Goal: Task Accomplishment & Management: Use online tool/utility

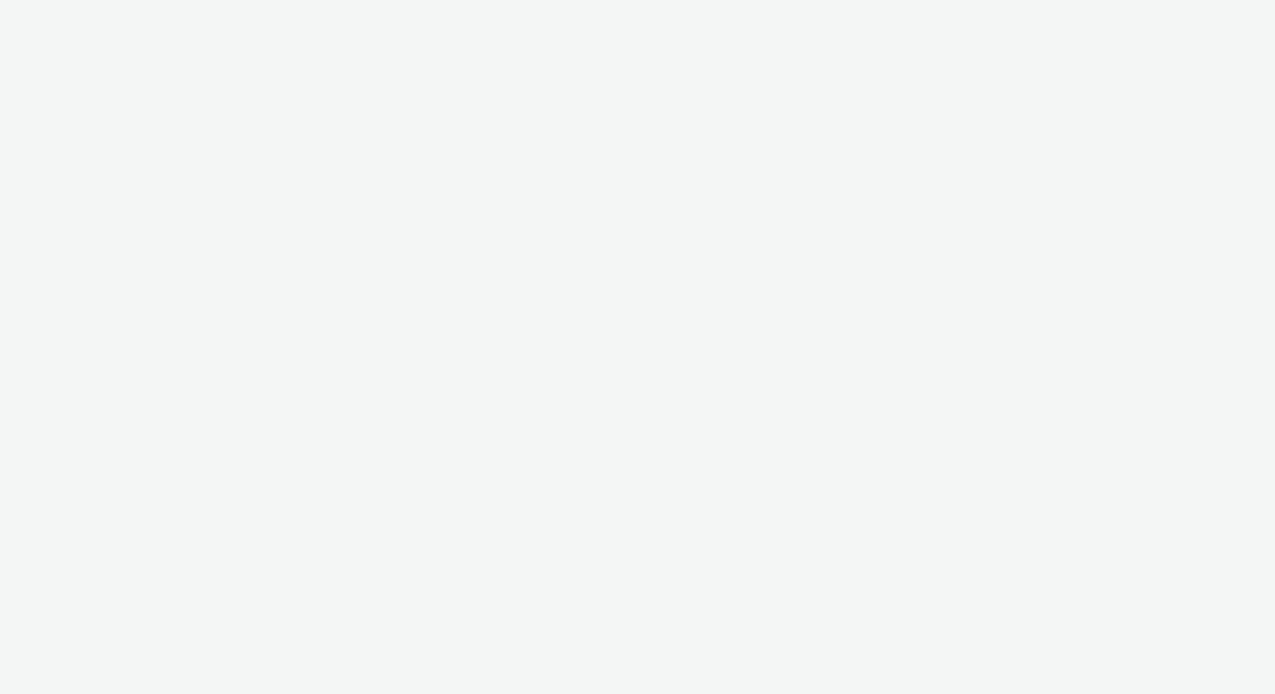
select select "d84d6561-18f3-4a65-9ed0-42618f513f94"
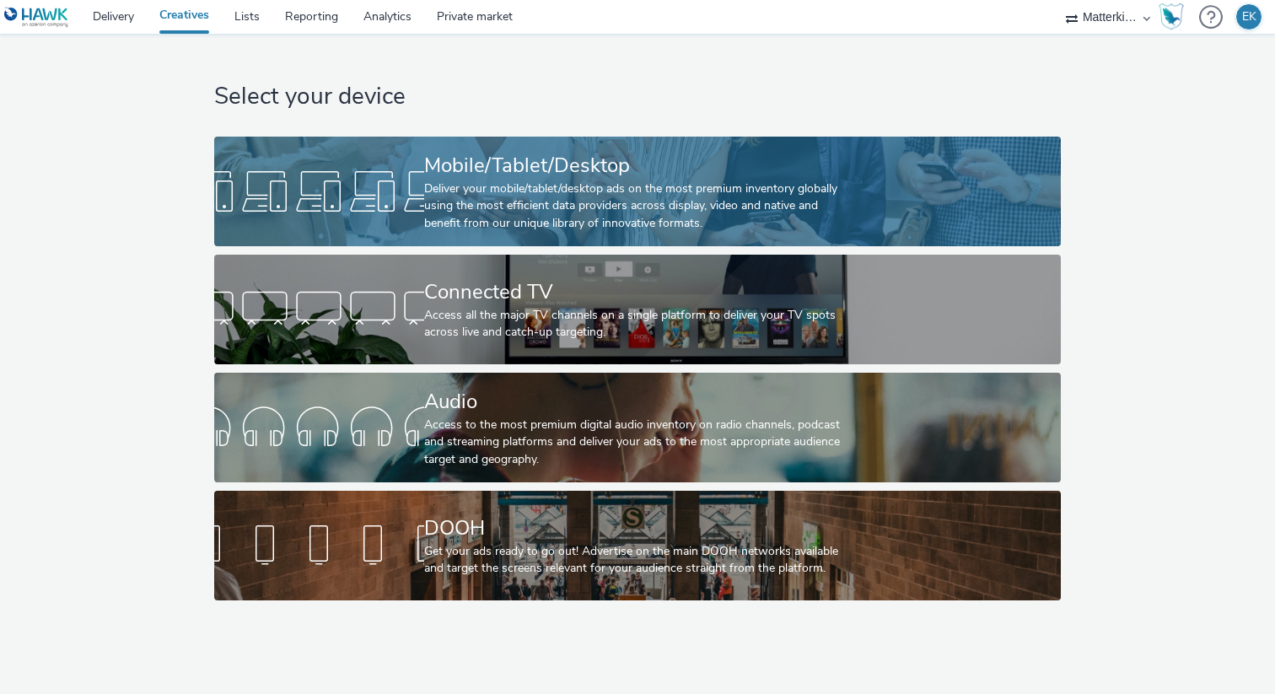
click at [560, 238] on div "Mobile/Tablet/Desktop Deliver your mobile/tablet/desktop ads on the most premiu…" at bounding box center [634, 192] width 420 height 110
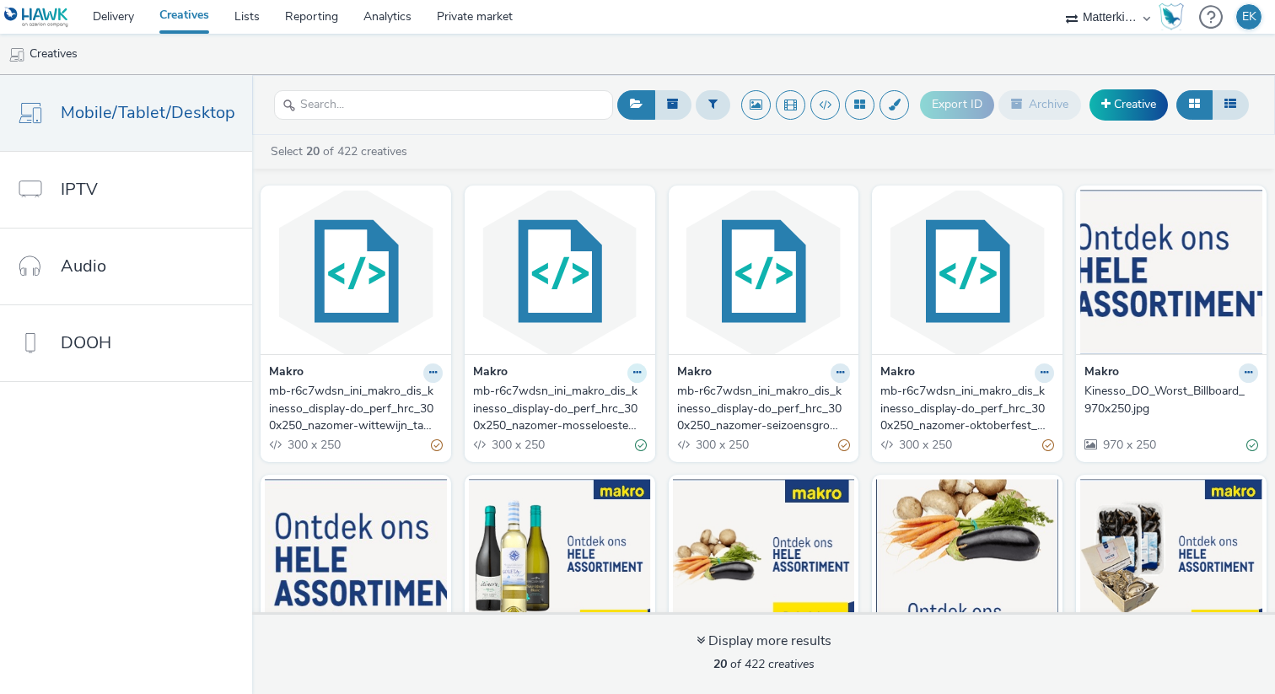
click at [635, 376] on icon at bounding box center [637, 373] width 8 height 10
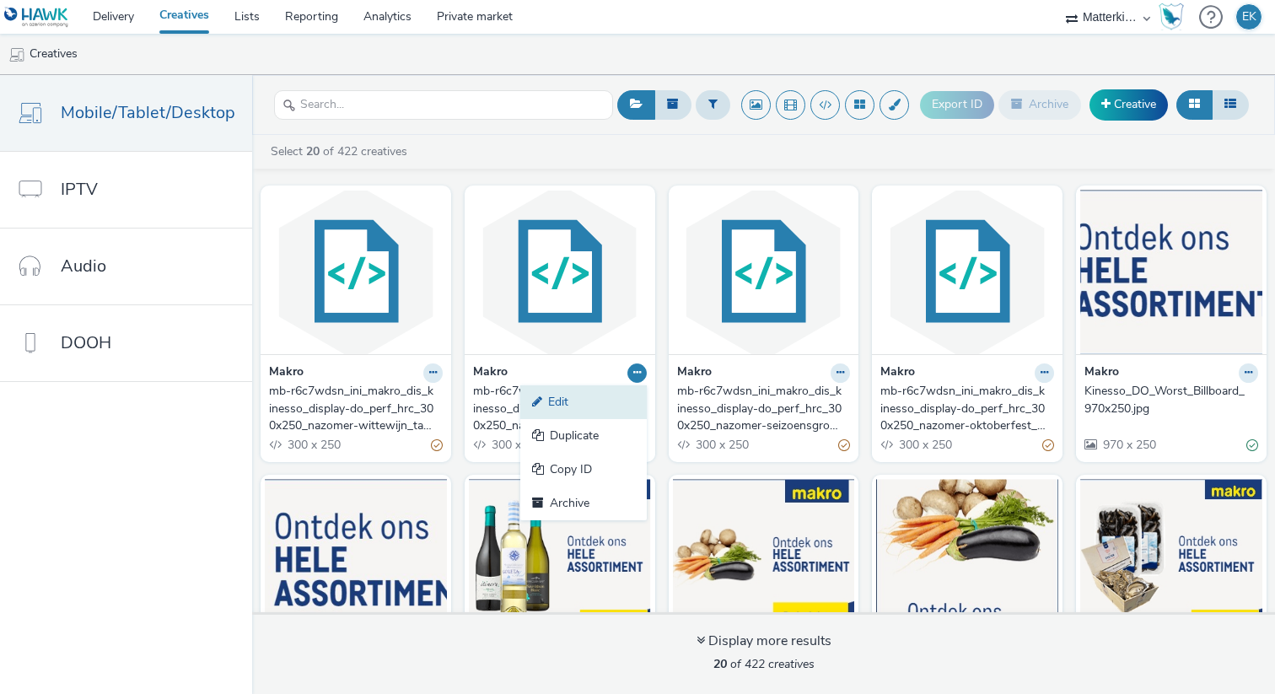
click at [616, 388] on link "Edit" at bounding box center [583, 402] width 126 height 34
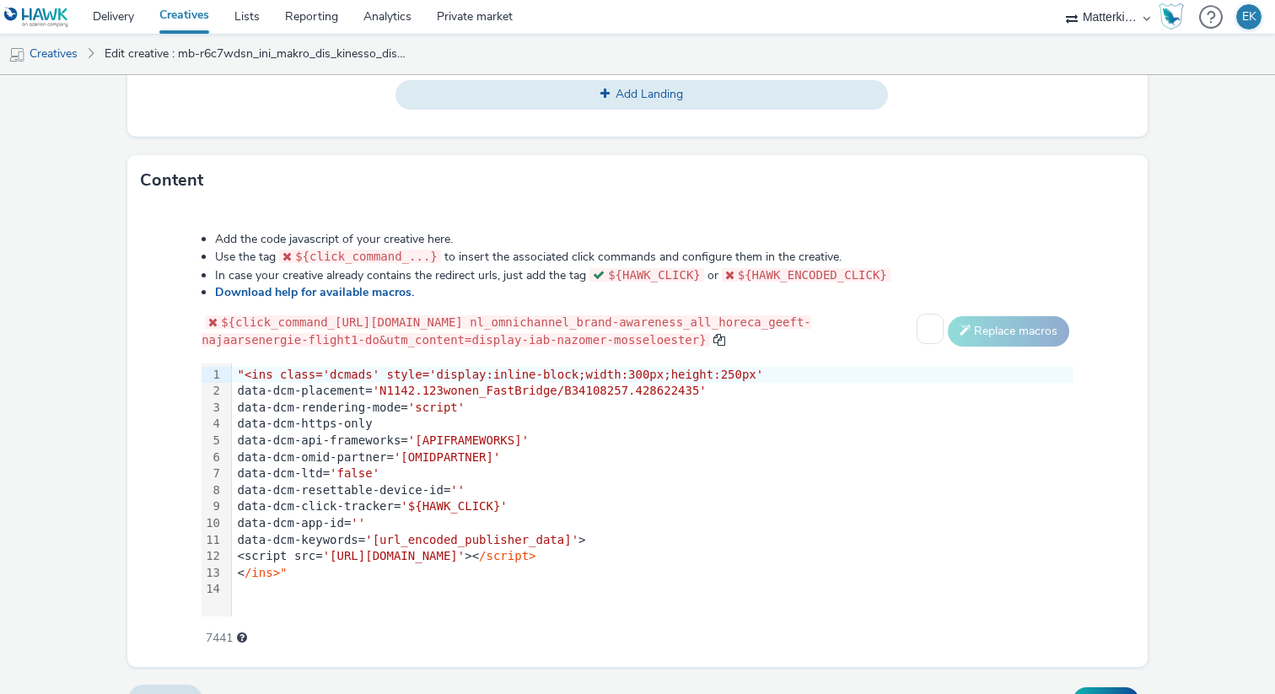
scroll to position [784, 0]
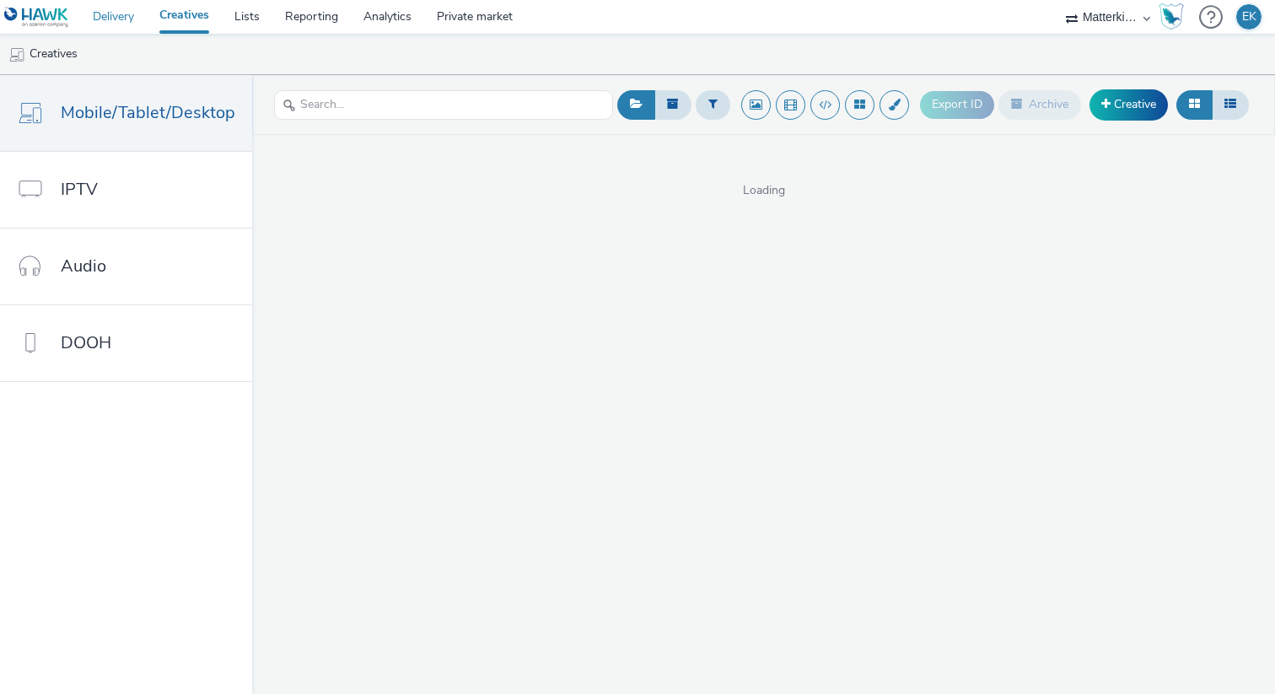
click at [123, 25] on link "Delivery" at bounding box center [113, 17] width 67 height 34
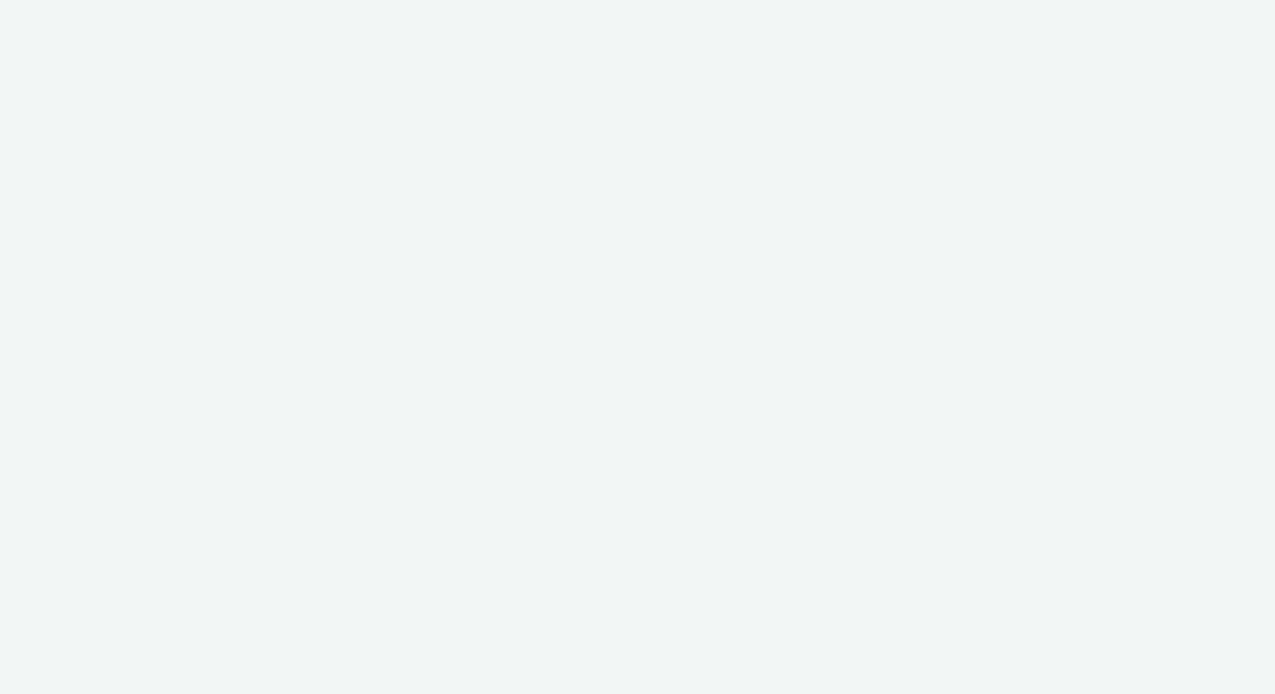
select select "d84d6561-18f3-4a65-9ed0-42618f513f94"
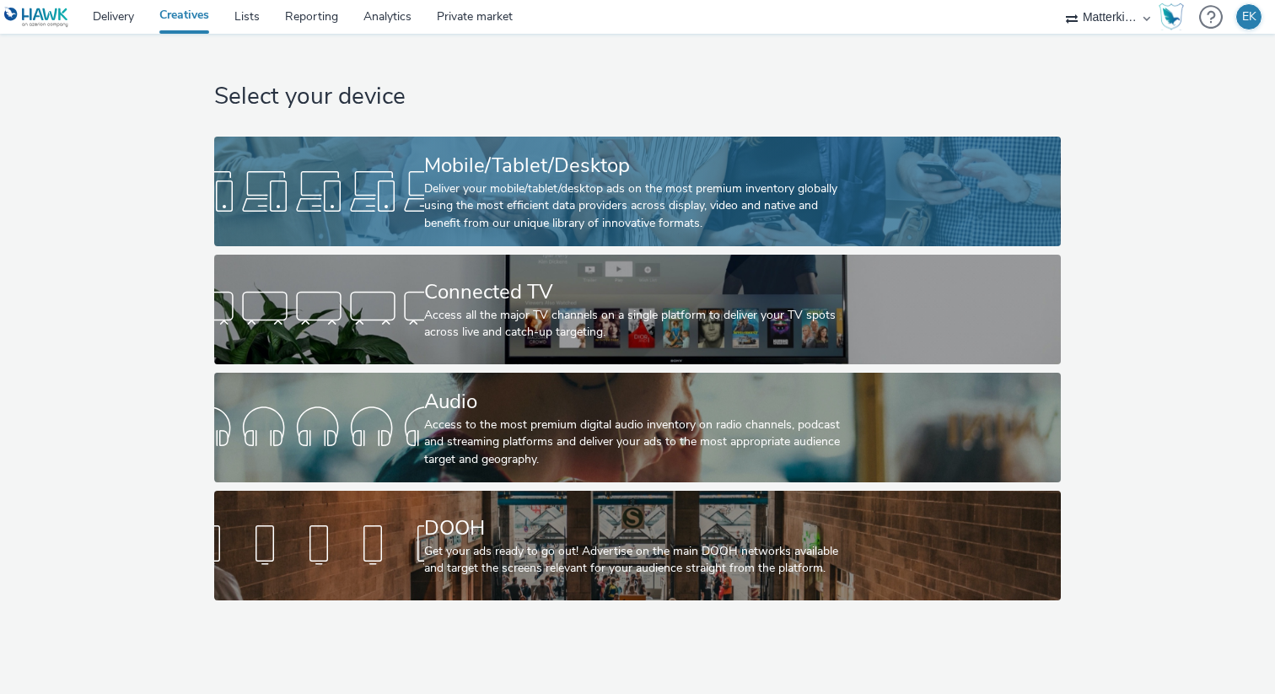
click at [514, 183] on div "Deliver your mobile/tablet/desktop ads on the most premium inventory globally u…" at bounding box center [634, 205] width 420 height 51
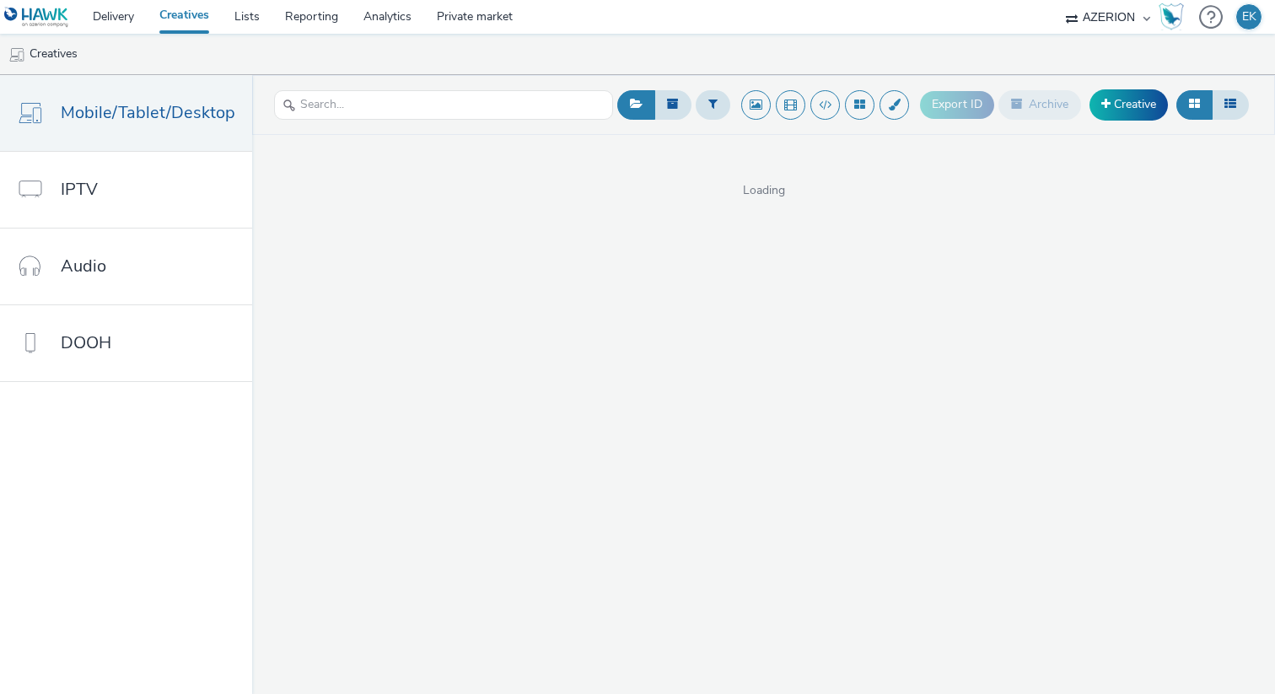
select select "ac009755-aa48-4799-8050-7a339a378eb8"
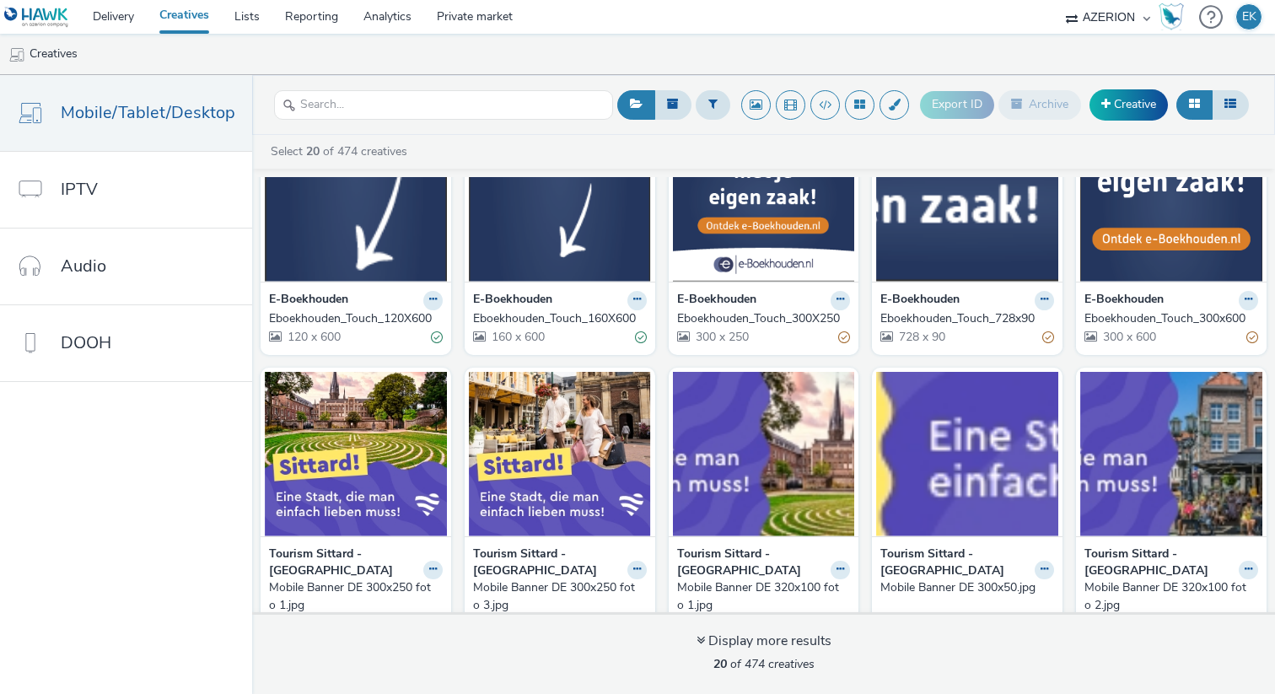
scroll to position [603, 0]
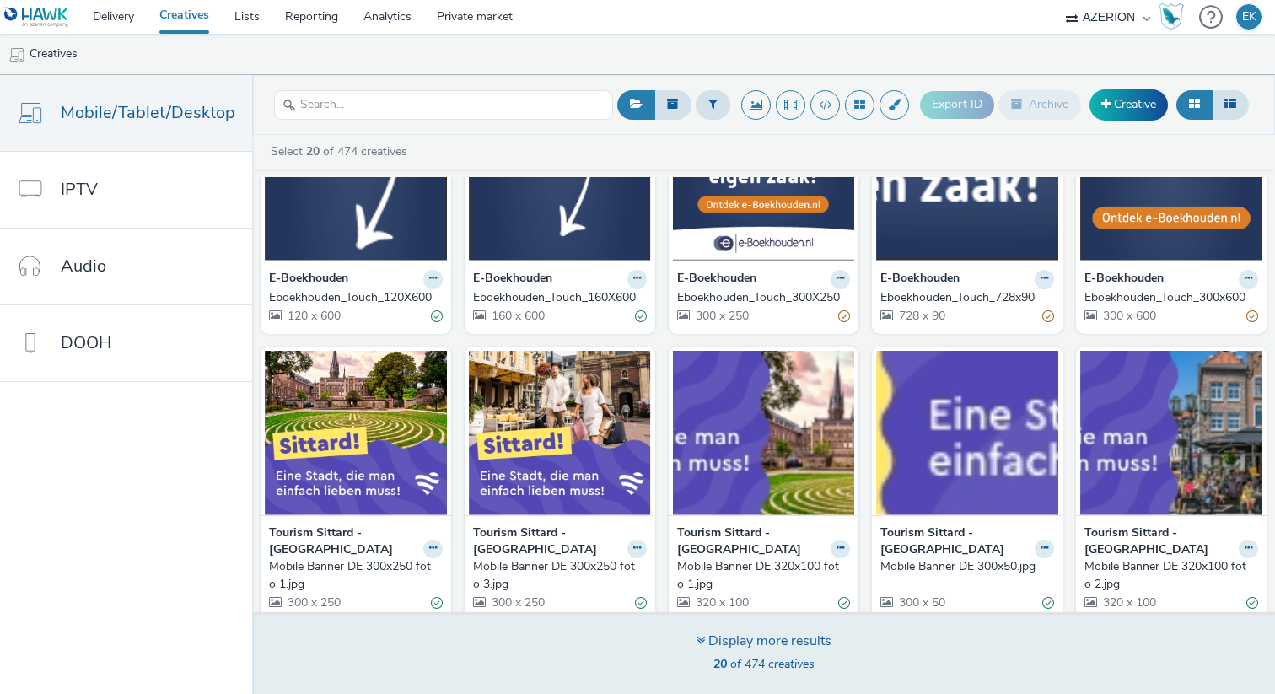
click at [768, 622] on div "Display more results 20 of 474 creatives" at bounding box center [763, 653] width 1035 height 82
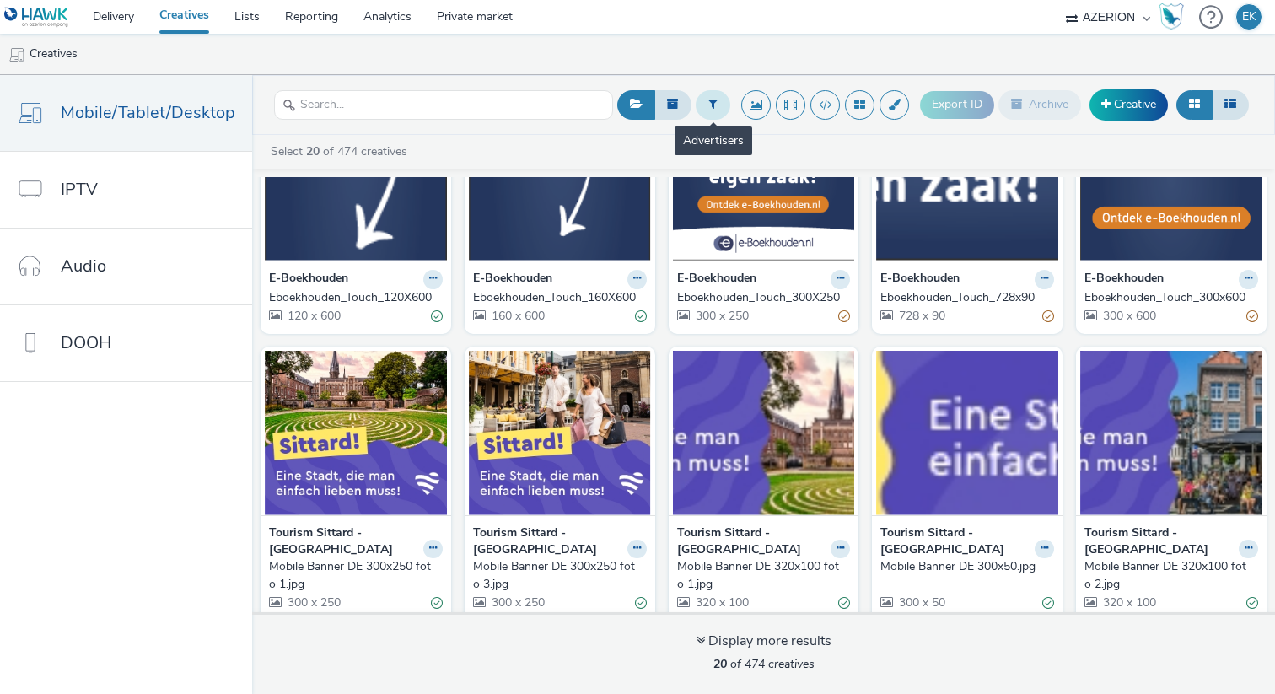
click at [706, 105] on button at bounding box center [713, 104] width 35 height 29
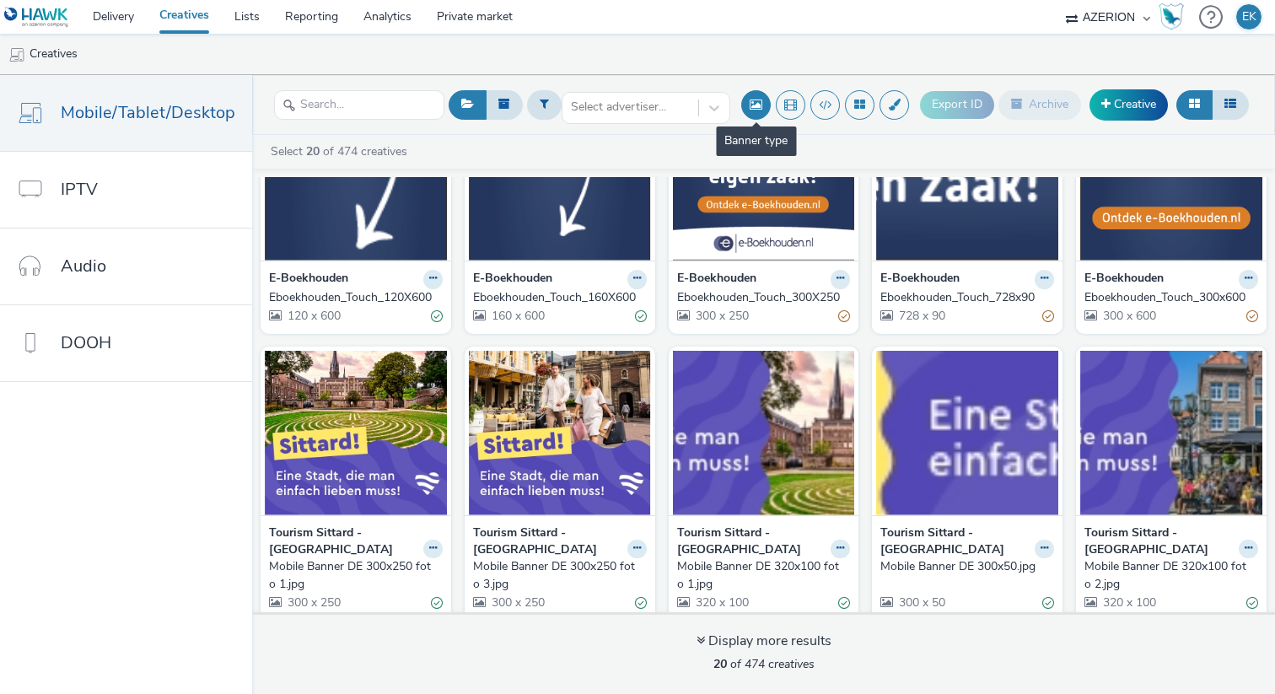
click at [749, 100] on button at bounding box center [756, 105] width 30 height 30
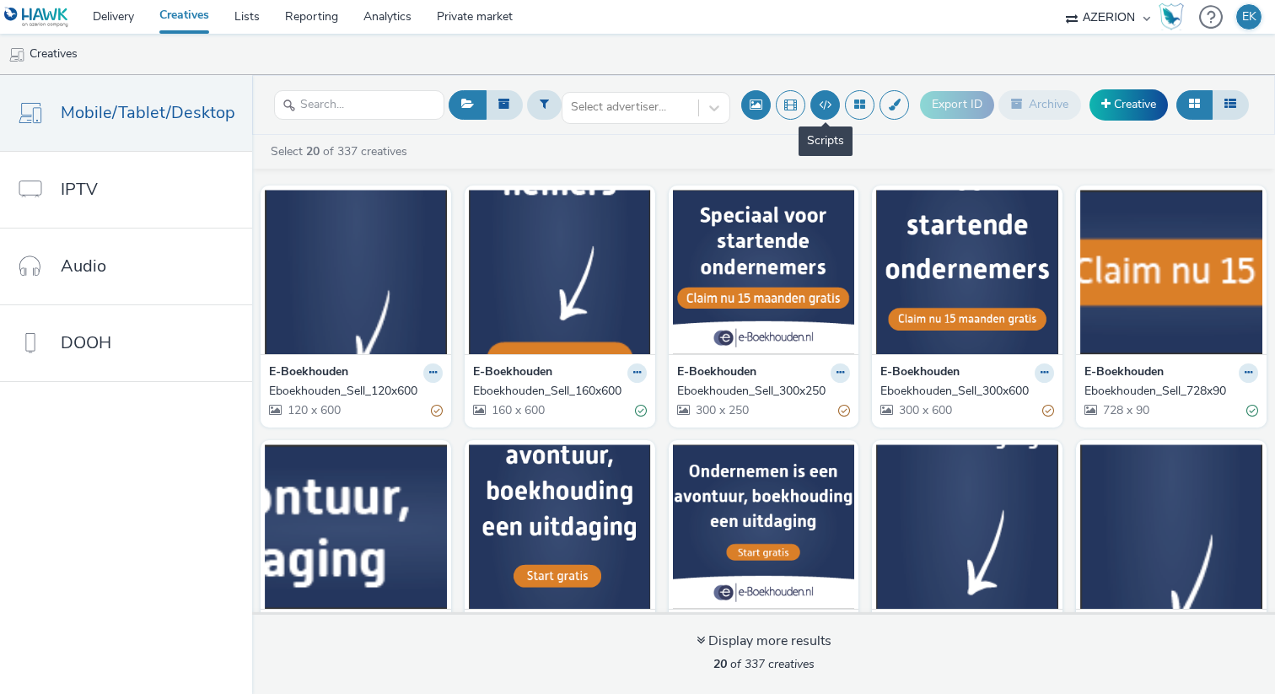
click at [837, 105] on button at bounding box center [825, 105] width 30 height 30
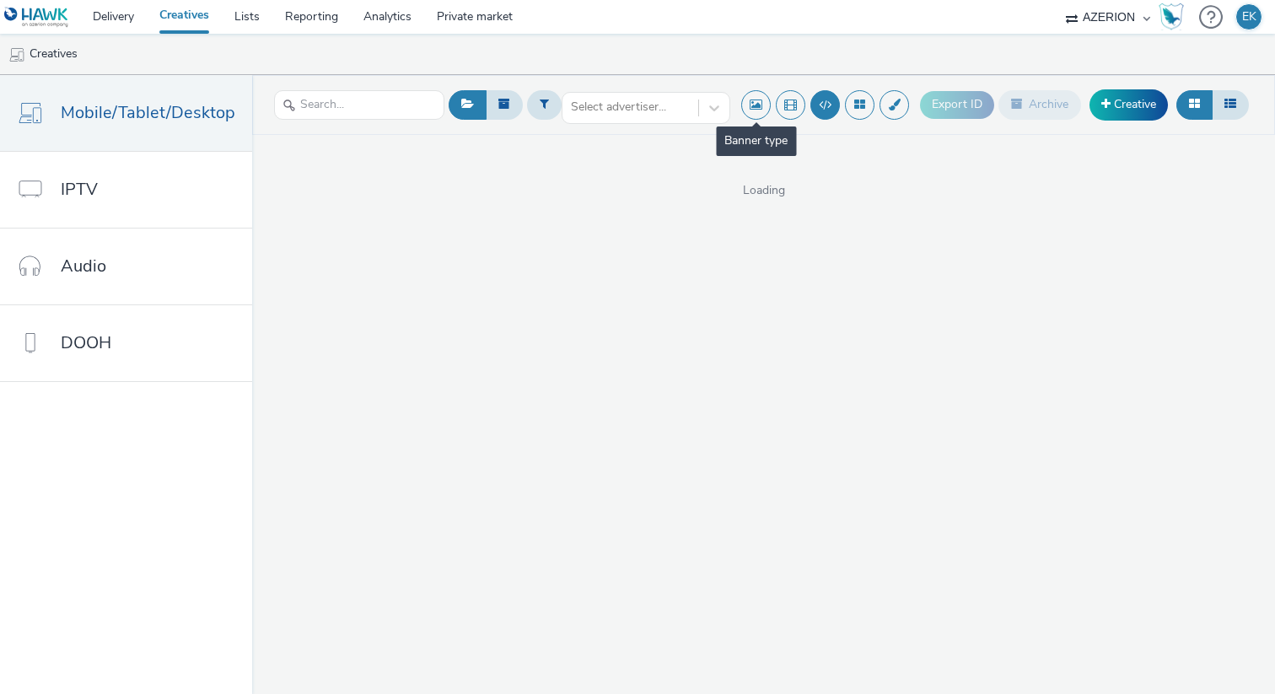
click at [744, 107] on button at bounding box center [756, 105] width 30 height 30
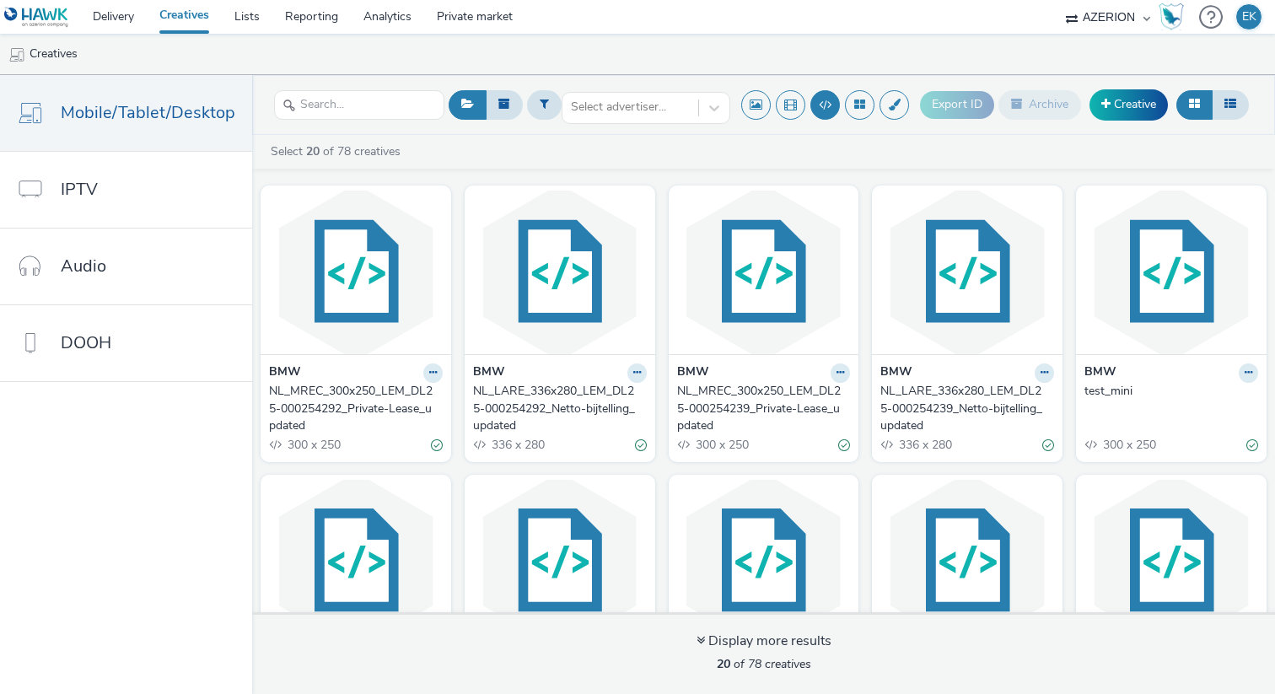
click at [737, 393] on div "NL_MREC_300x250_LEM_DL25-000254239_Private-Lease_updated" at bounding box center [760, 408] width 167 height 51
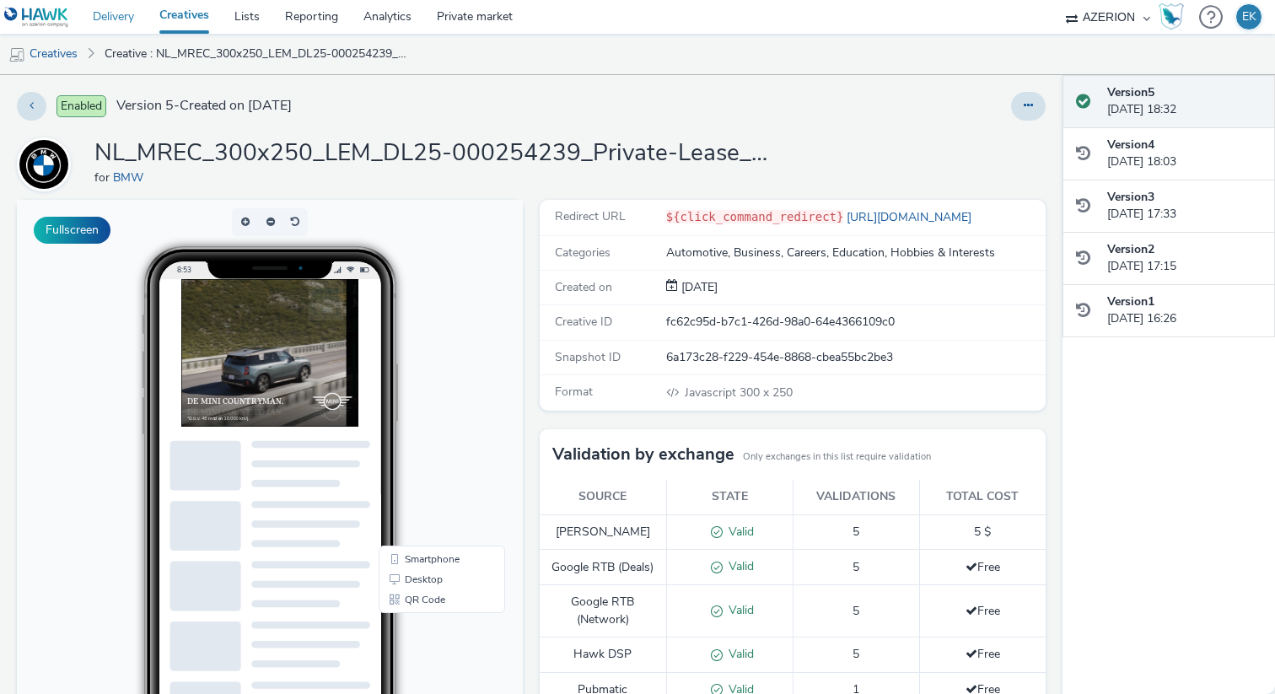
click at [125, 19] on link "Delivery" at bounding box center [113, 17] width 67 height 34
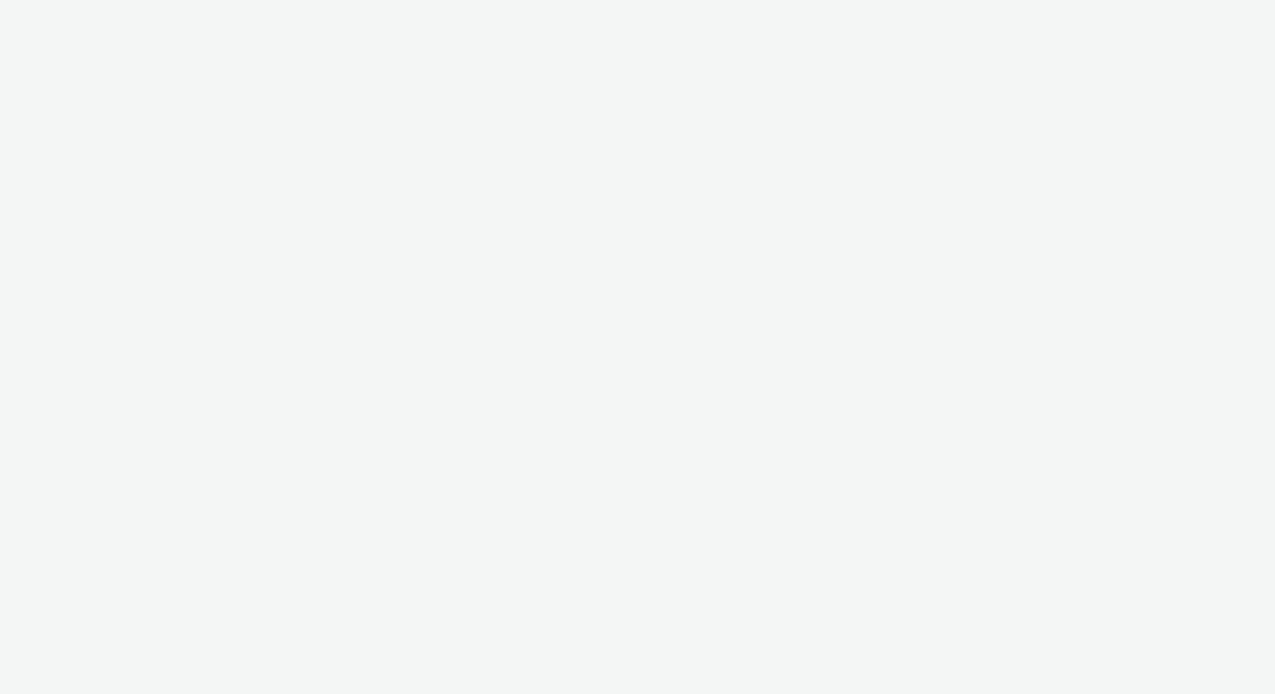
select select "d84d6561-18f3-4a65-9ed0-42618f513f94"
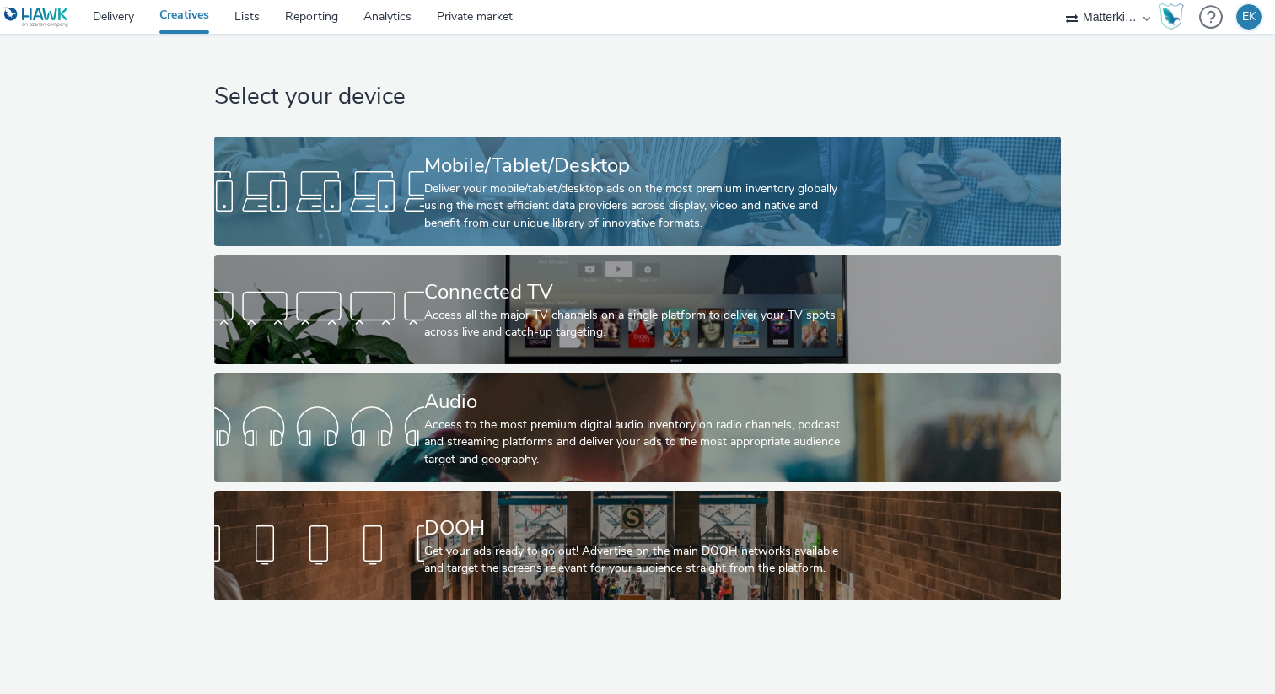
click at [337, 156] on link "Mobile/Tablet/Desktop Deliver your mobile/tablet/desktop ads on the most premiu…" at bounding box center [637, 192] width 846 height 110
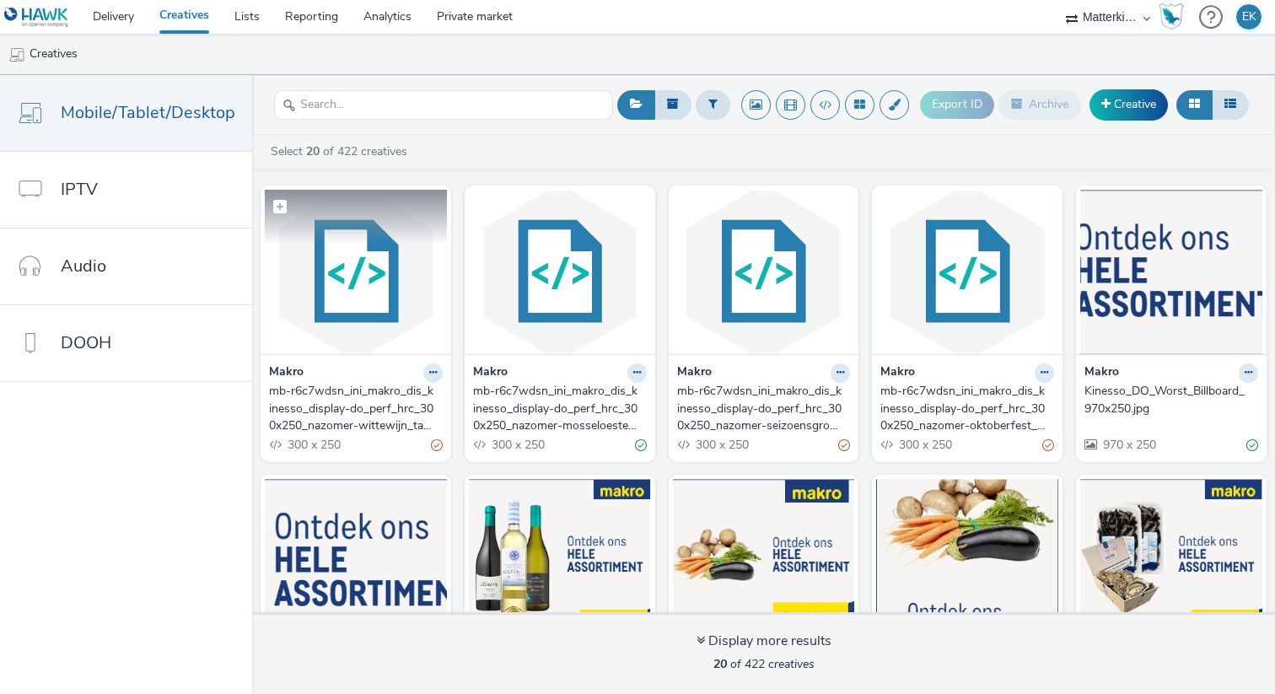
click at [369, 285] on img at bounding box center [356, 272] width 182 height 164
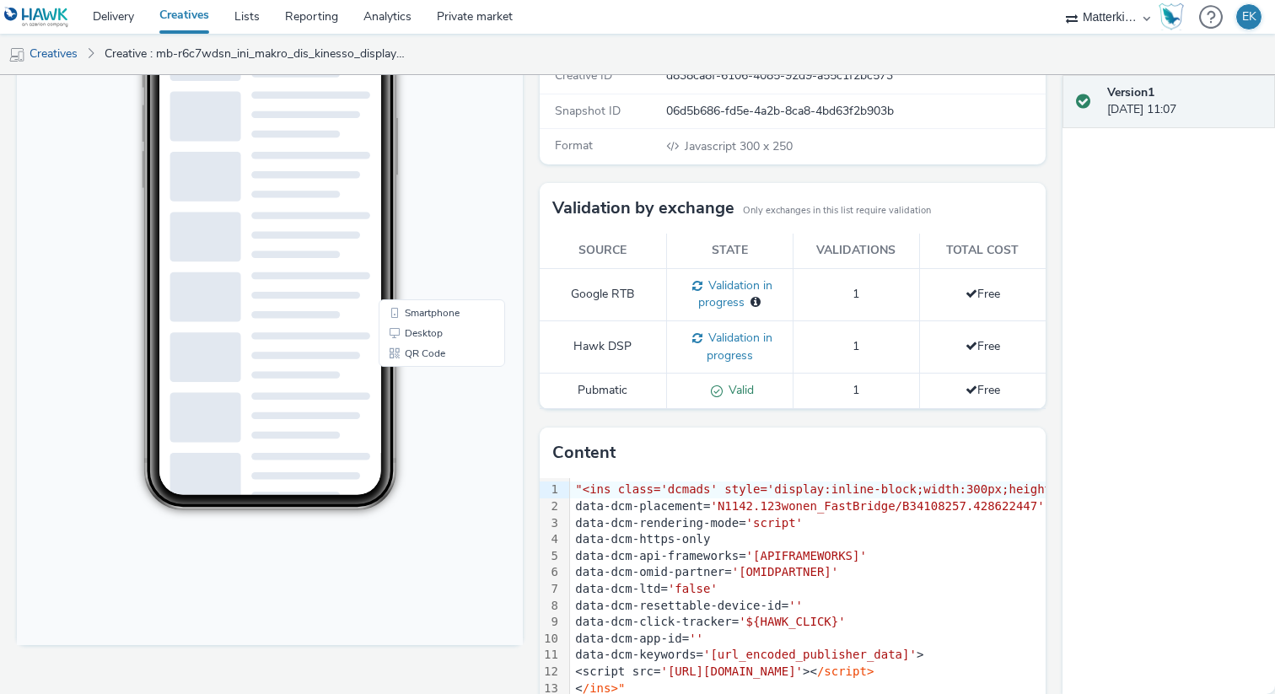
scroll to position [250, 0]
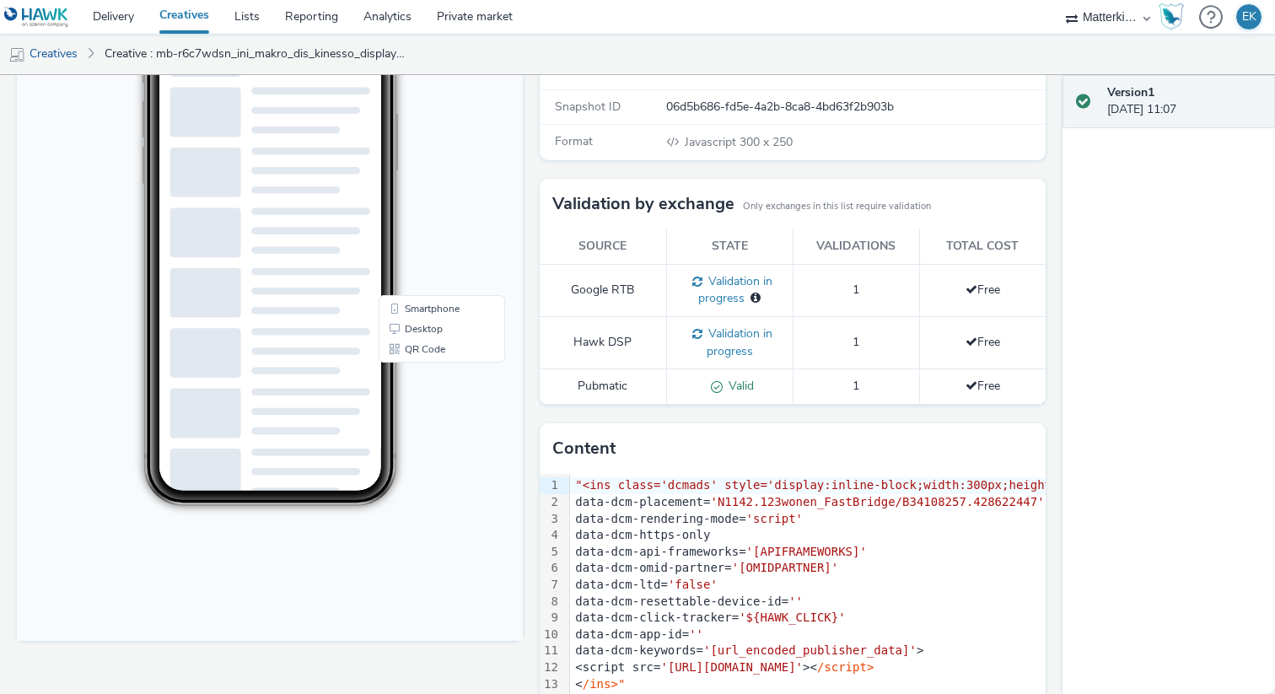
click at [719, 387] on span at bounding box center [714, 386] width 18 height 16
click at [439, 258] on div "8:55" at bounding box center [270, 252] width 354 height 510
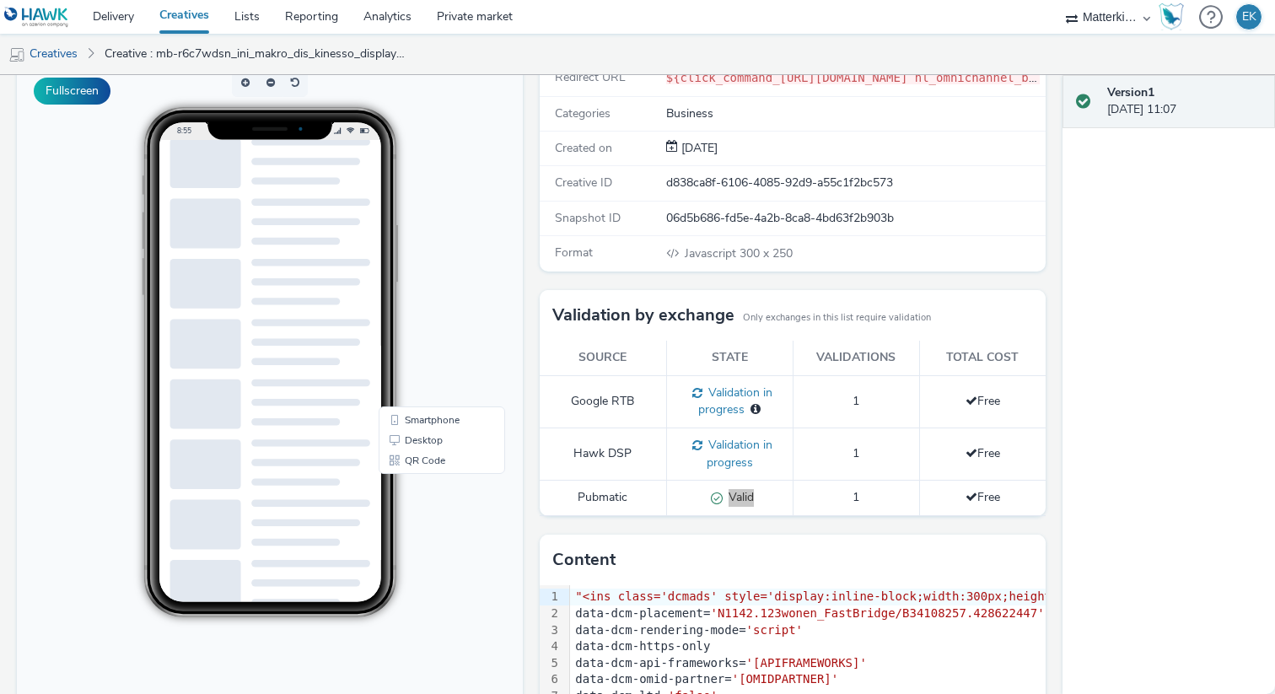
scroll to position [0, 0]
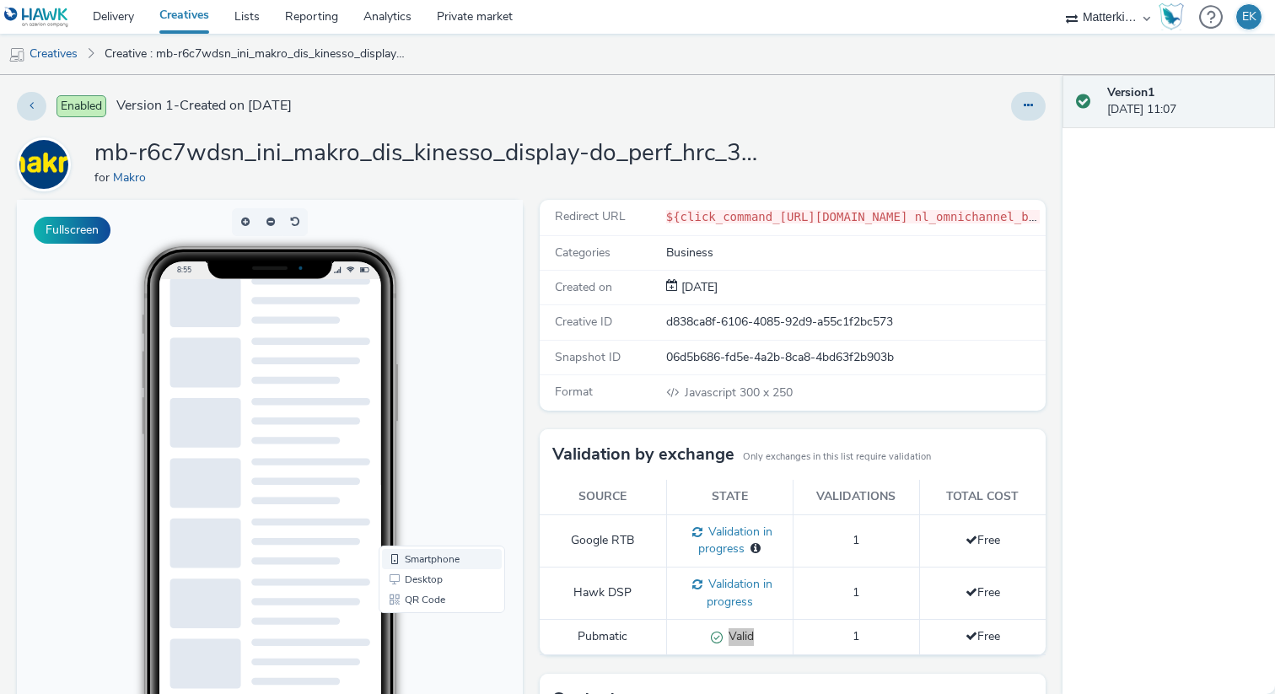
click at [428, 559] on link "Smartphone" at bounding box center [442, 559] width 120 height 20
click at [519, 508] on body "8:55 Smartphone Desktop QR Code" at bounding box center [270, 545] width 506 height 691
click at [33, 112] on button at bounding box center [32, 106] width 30 height 29
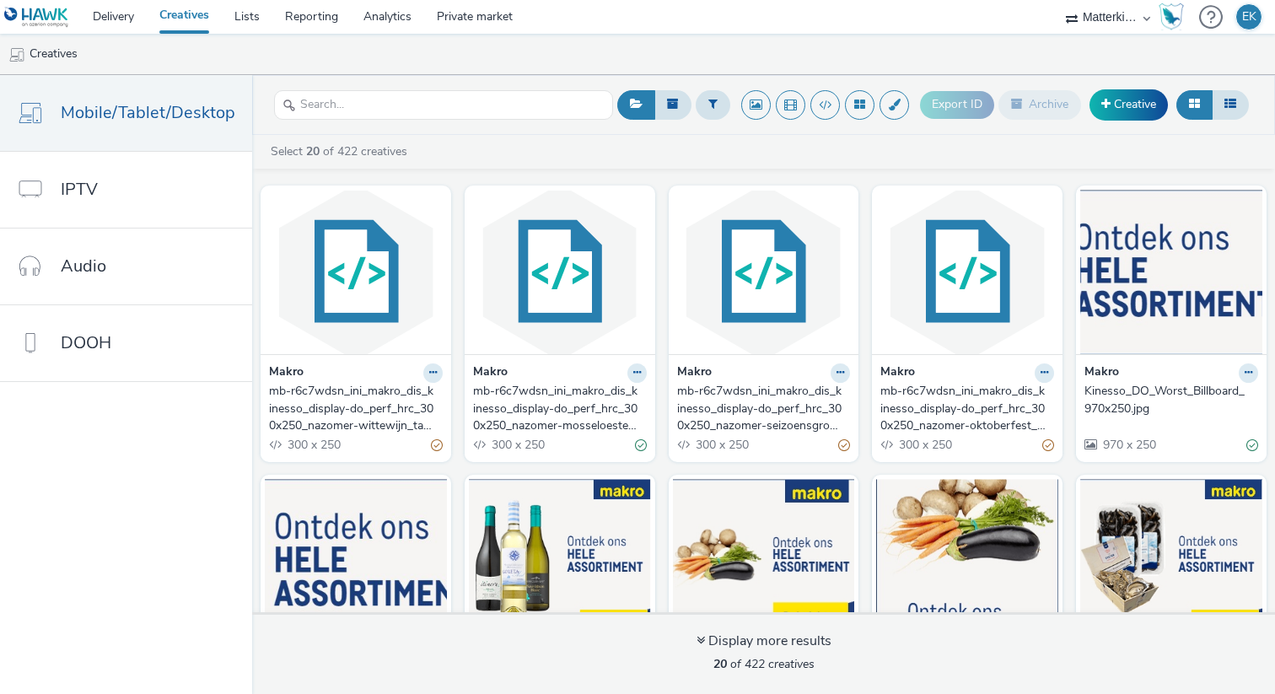
click at [572, 371] on div "Makro" at bounding box center [560, 372] width 174 height 19
click at [573, 409] on div "mb-r6c7wdsn_ini_makro_dis_kinesso_display-do_perf_hrc_300x250_nazomer-mosseloes…" at bounding box center [556, 408] width 167 height 51
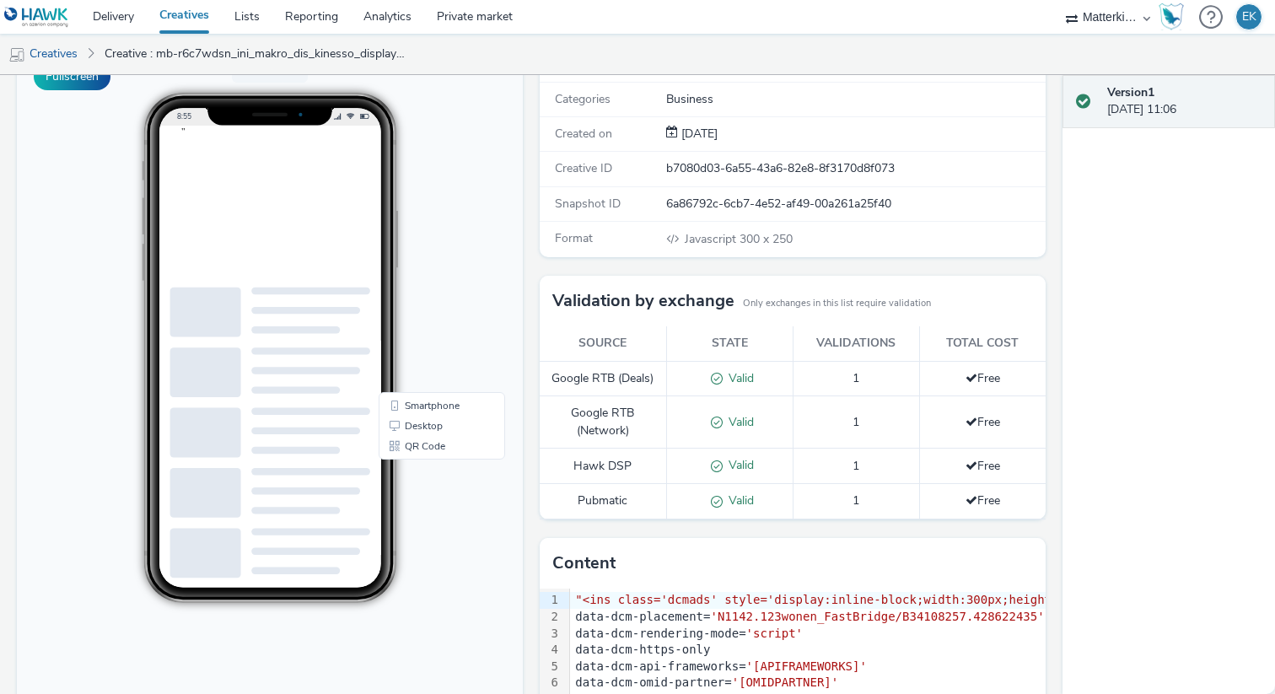
scroll to position [160, 0]
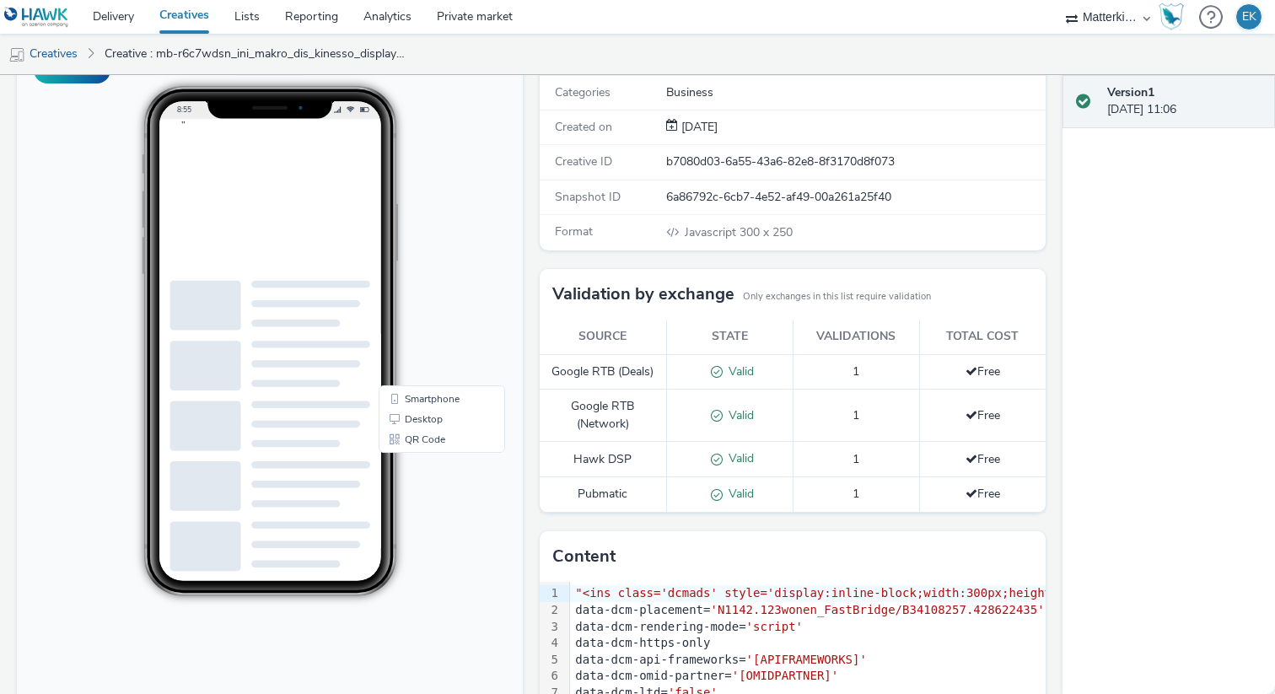
click at [669, 428] on td "Valid" at bounding box center [729, 416] width 126 height 52
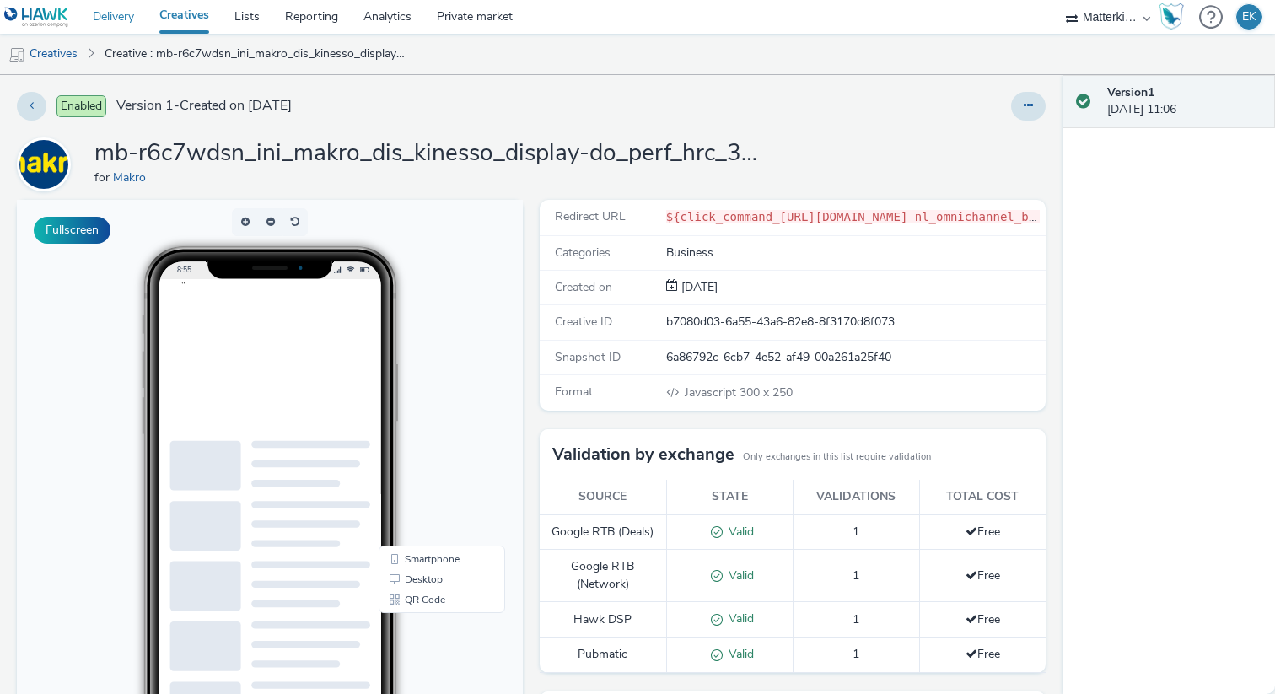
click at [112, 19] on link "Delivery" at bounding box center [113, 17] width 67 height 34
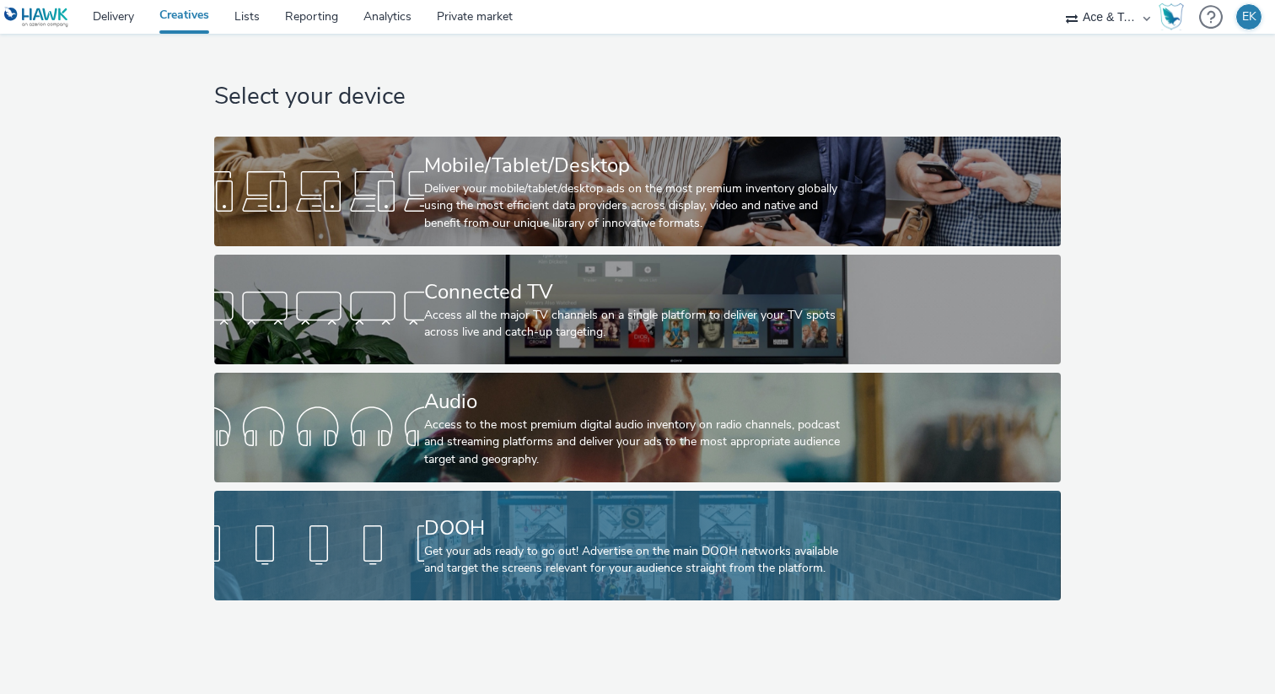
click at [518, 600] on div "DOOH Get your ads ready to go out! Advertise on the main DOOH networks availabl…" at bounding box center [634, 546] width 420 height 110
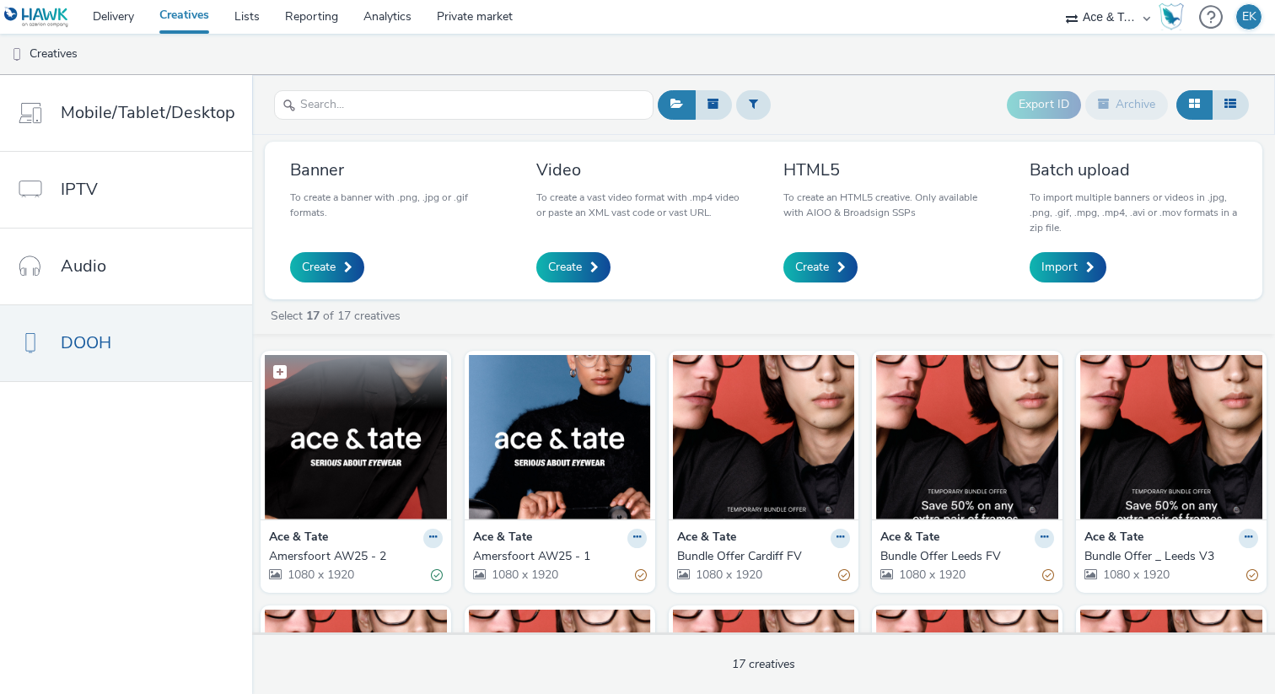
click at [395, 392] on figcaption at bounding box center [356, 382] width 182 height 54
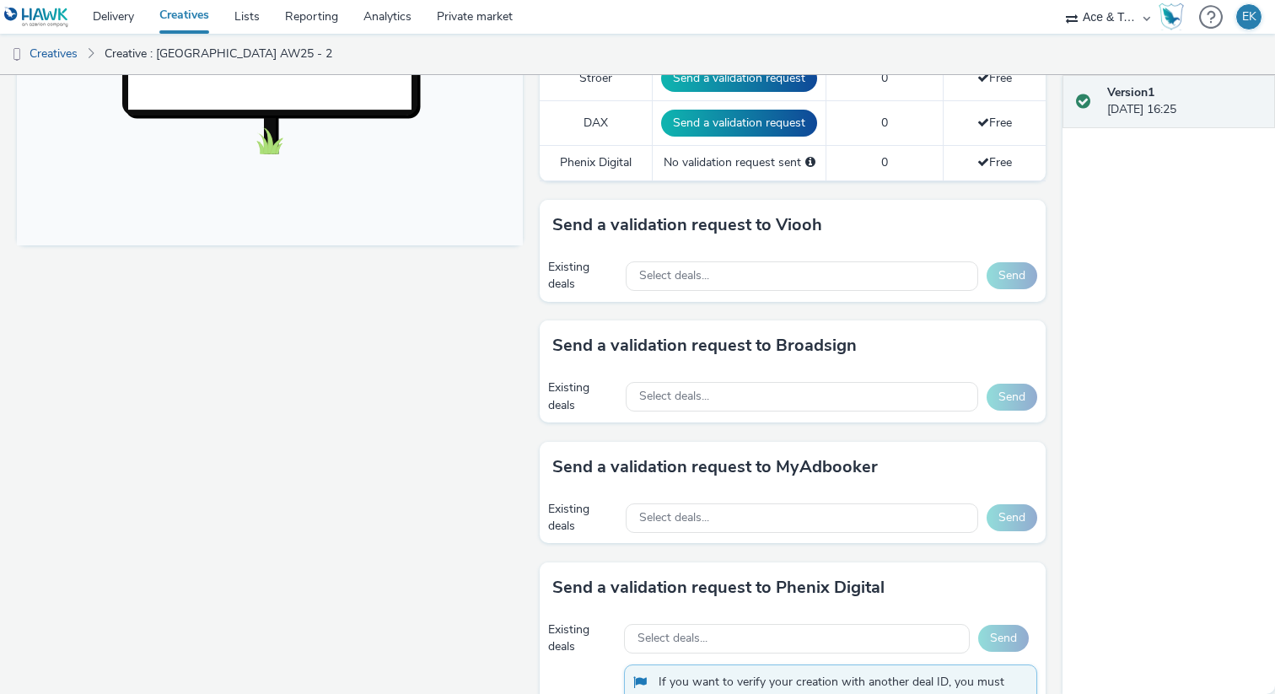
scroll to position [725, 0]
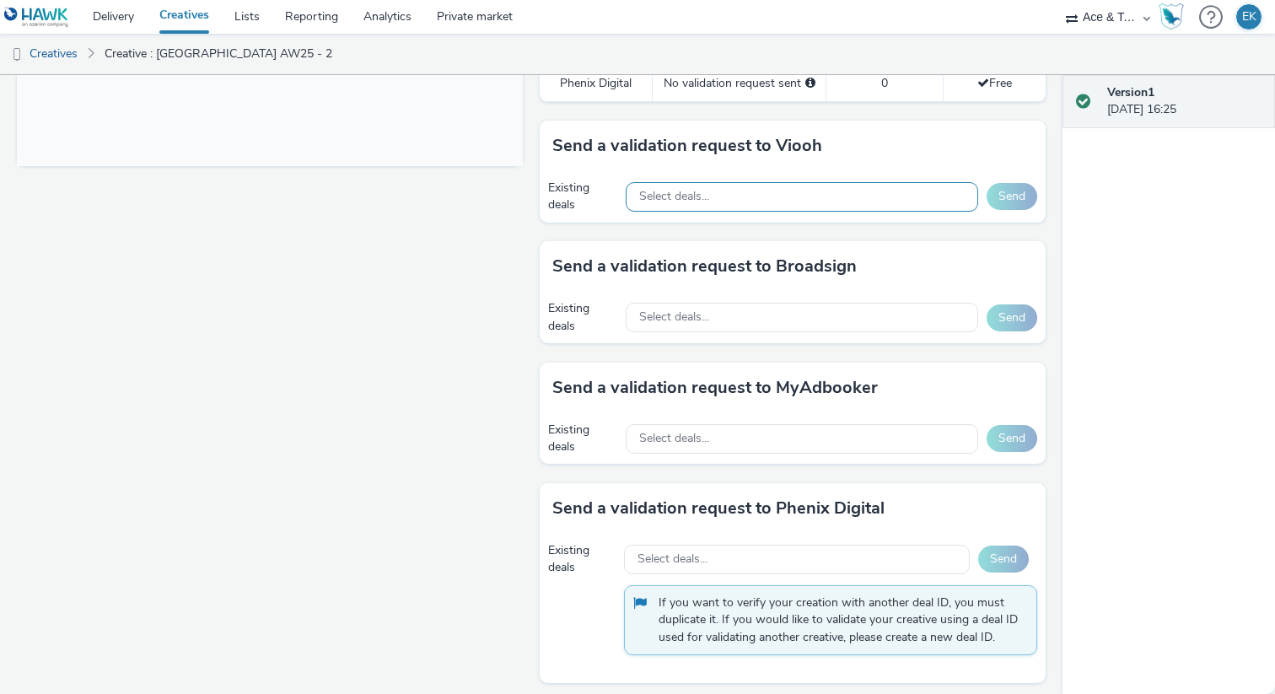
click at [719, 192] on div "Select deals..." at bounding box center [802, 197] width 352 height 30
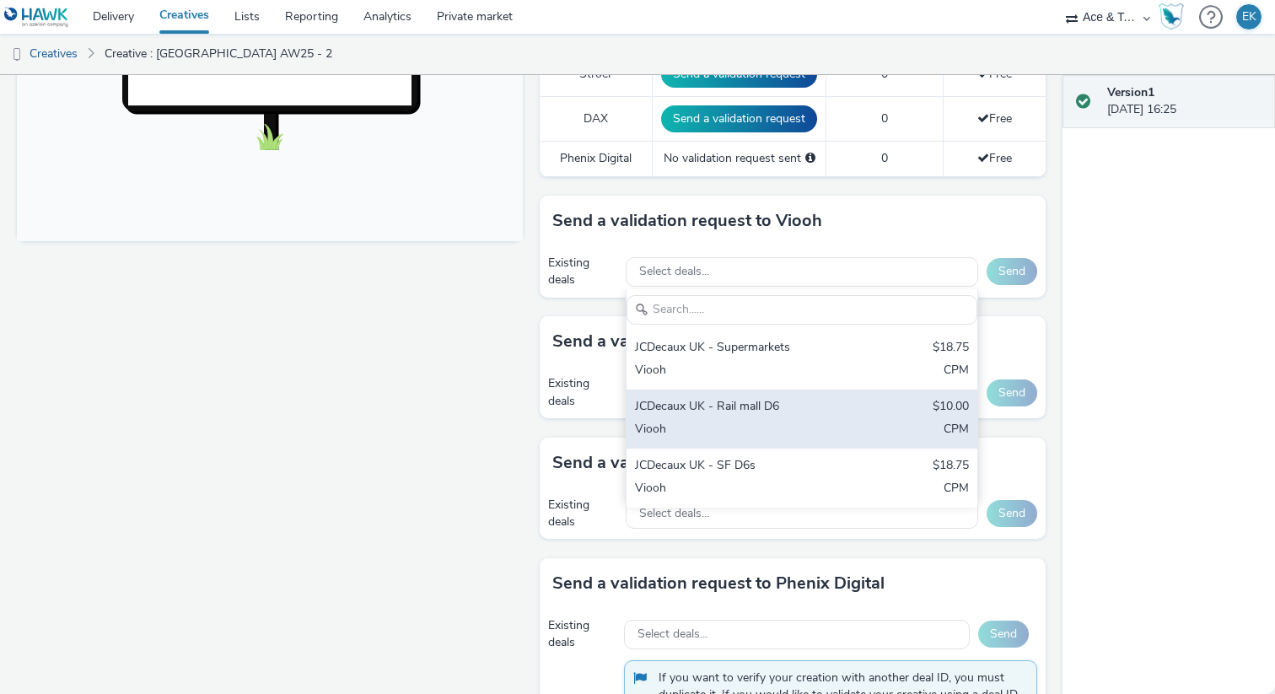
scroll to position [602, 0]
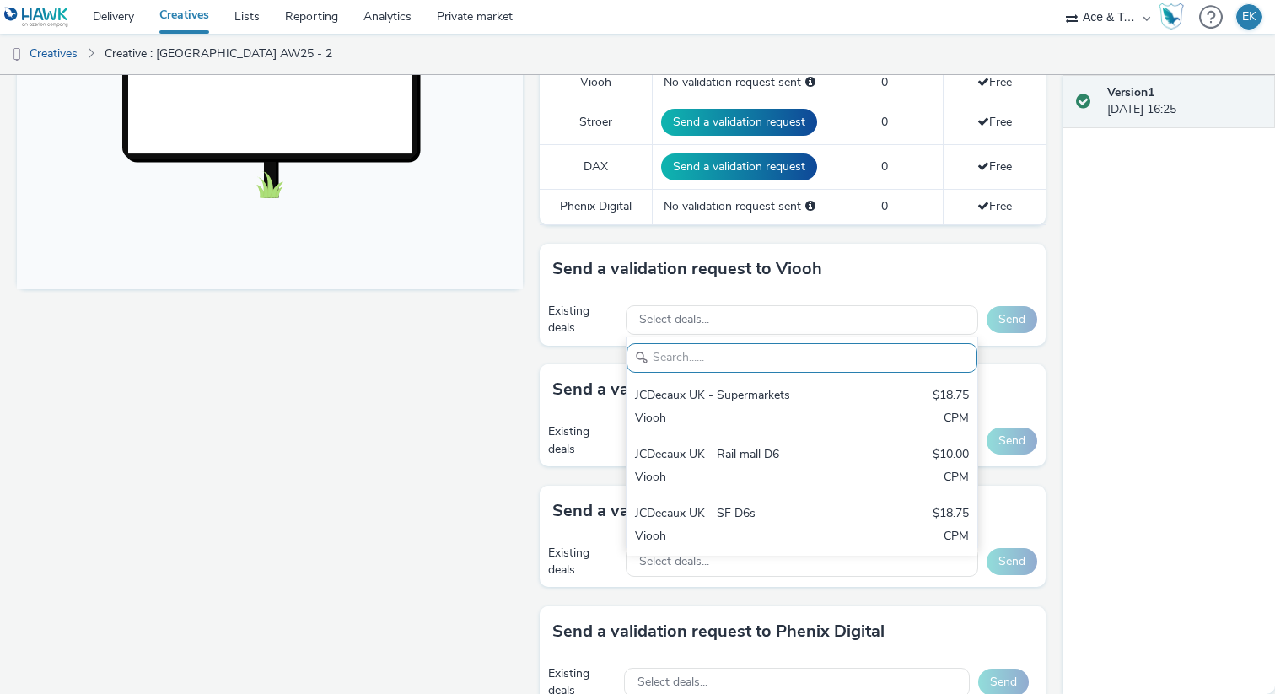
click at [581, 335] on div "Existing deals" at bounding box center [582, 320] width 69 height 35
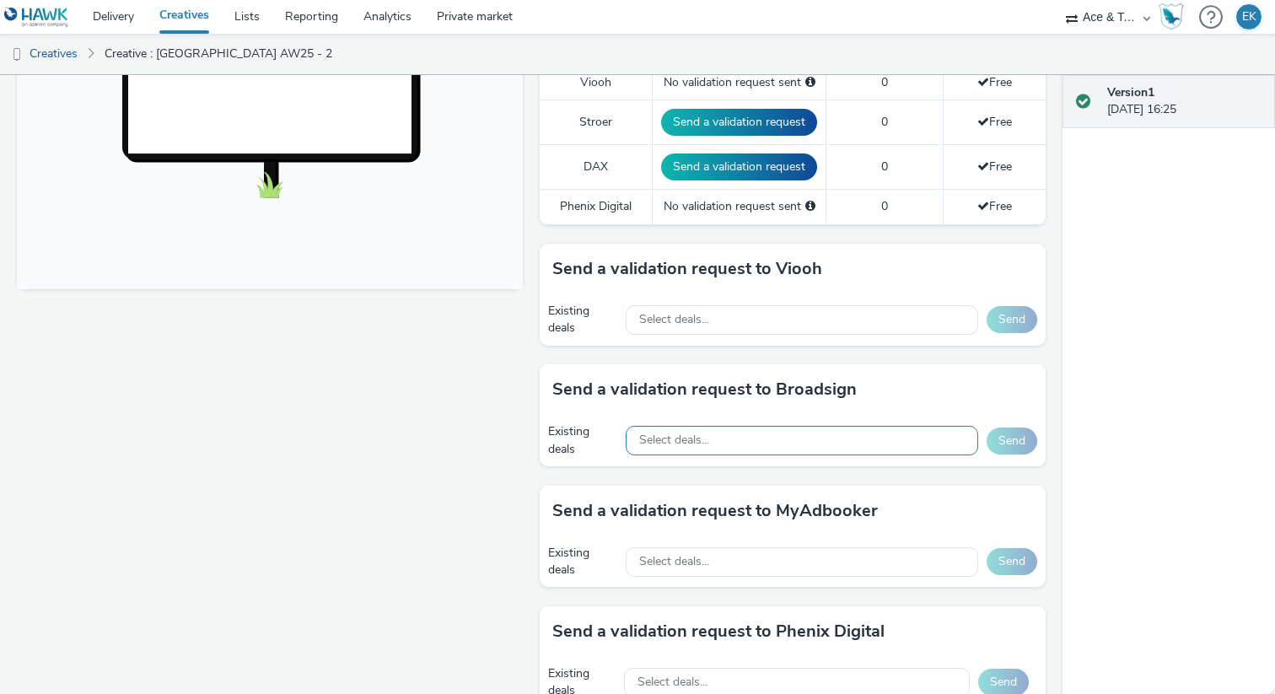
click at [681, 439] on span "Select deals..." at bounding box center [674, 440] width 70 height 14
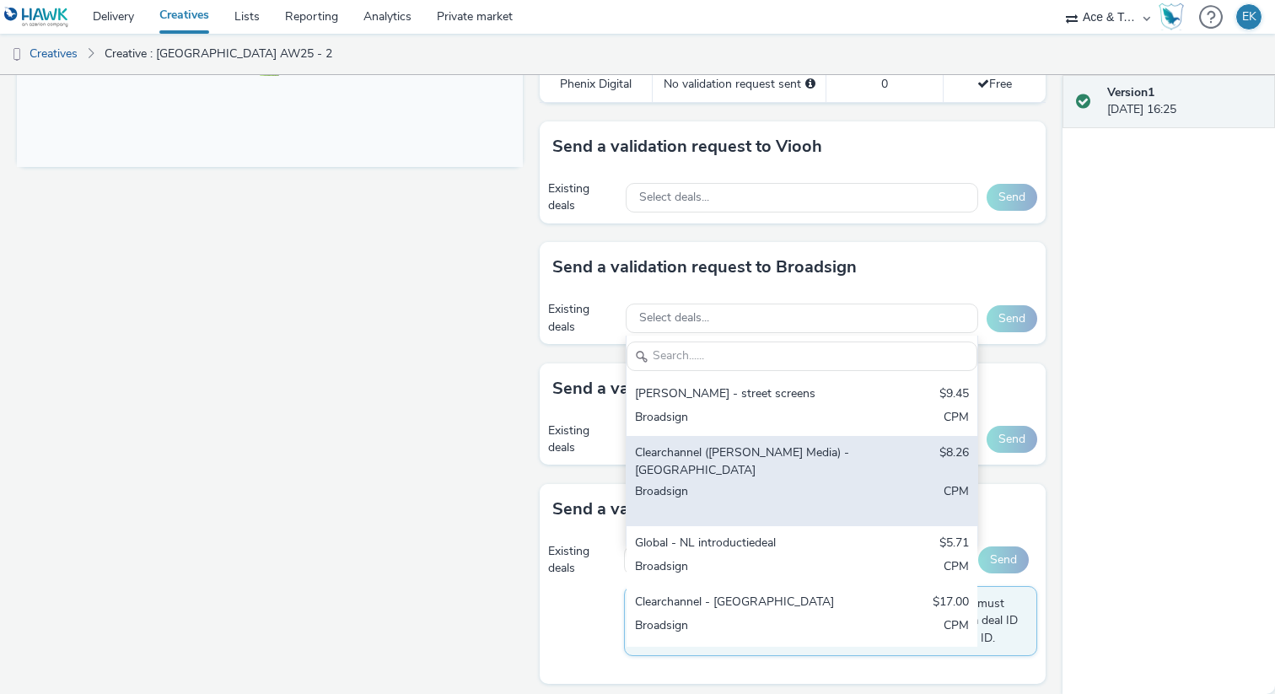
scroll to position [25, 0]
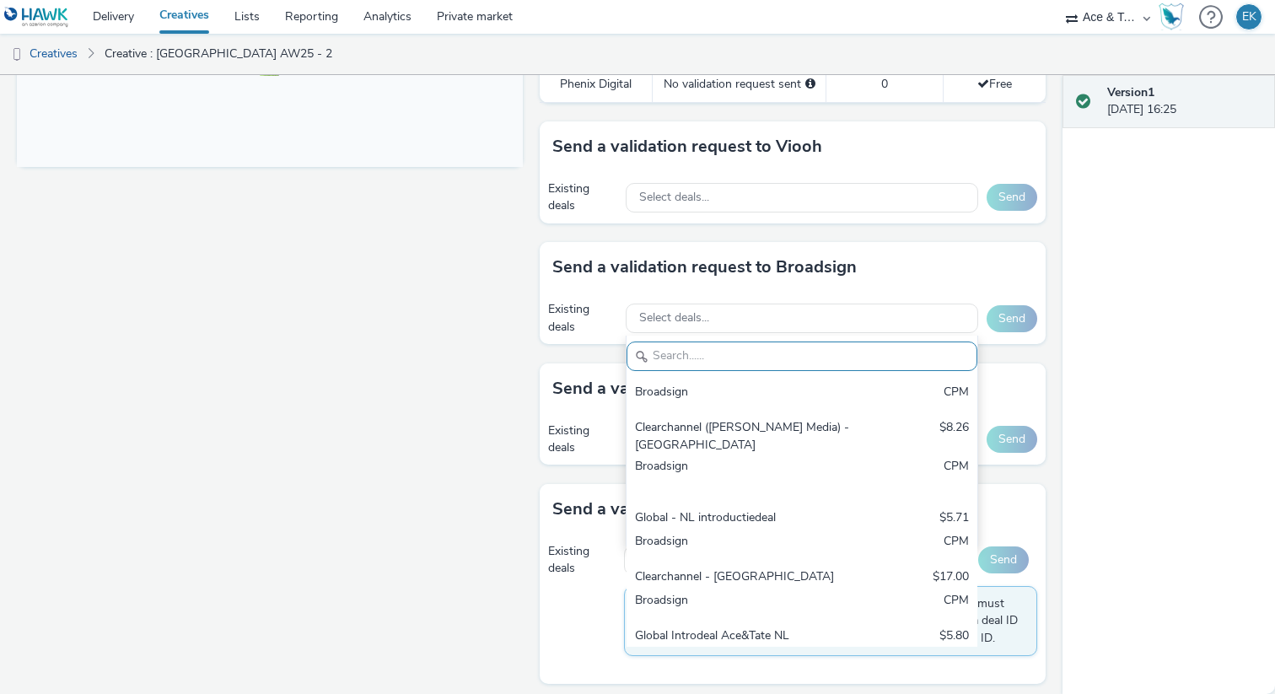
click at [556, 449] on div "Existing deals" at bounding box center [582, 439] width 69 height 35
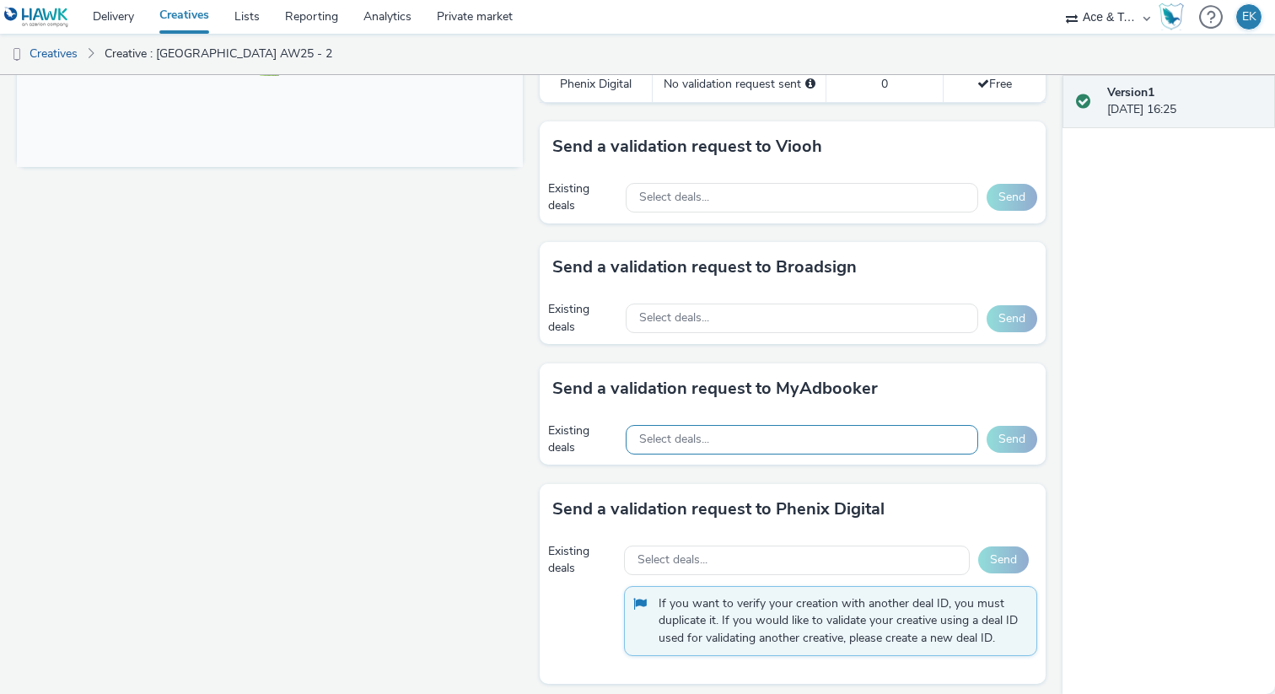
click at [710, 452] on div "Select deals..." at bounding box center [802, 440] width 352 height 30
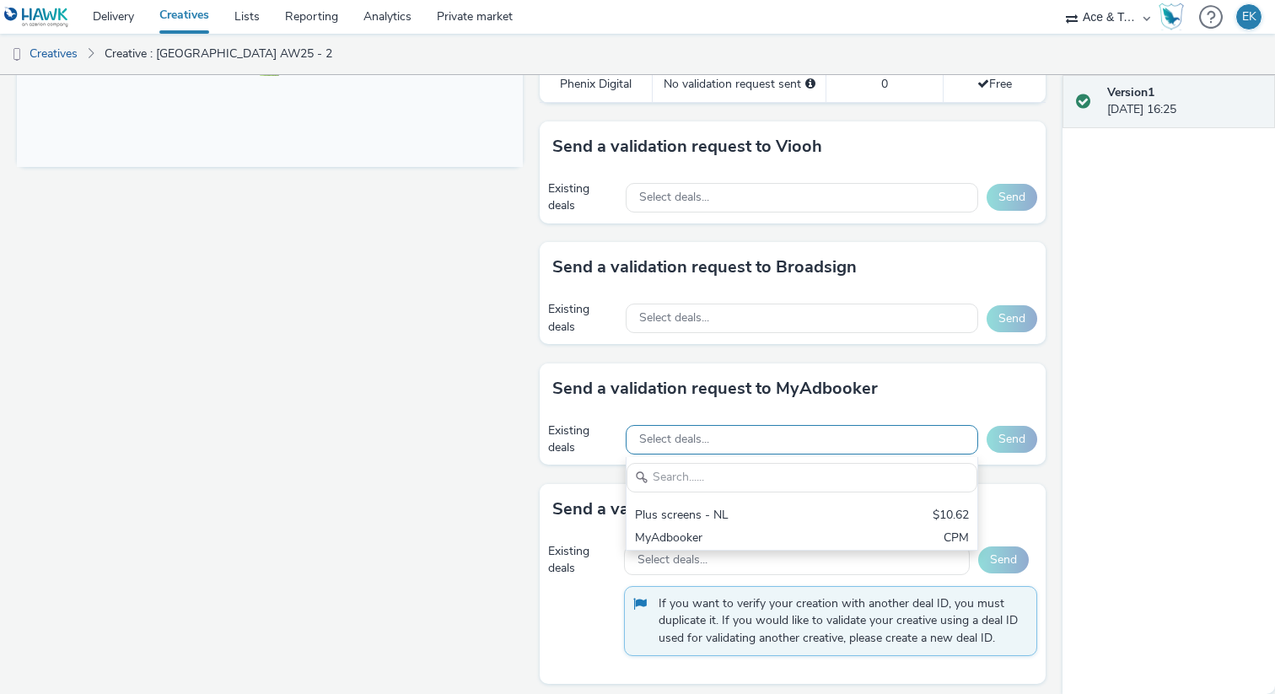
scroll to position [0, 0]
click at [479, 416] on div "Fullscreen" at bounding box center [274, 88] width 514 height 1227
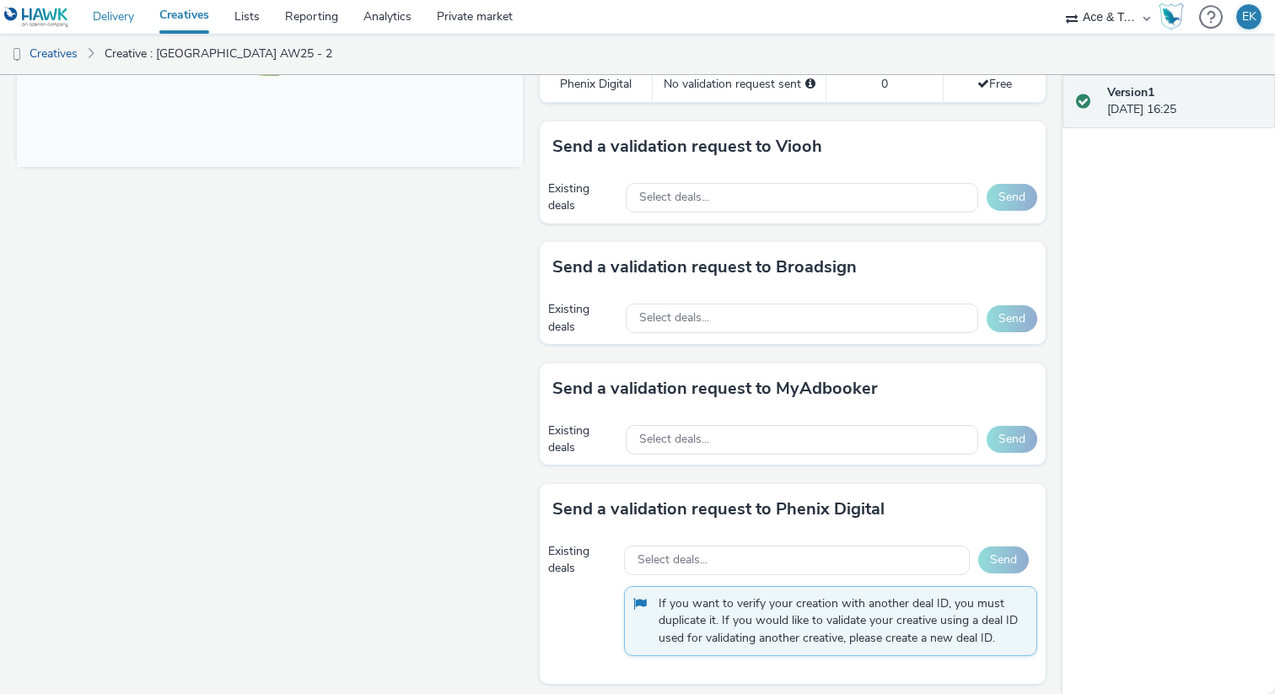
click at [110, 17] on link "Delivery" at bounding box center [113, 17] width 67 height 34
